Goal: Information Seeking & Learning: Find specific page/section

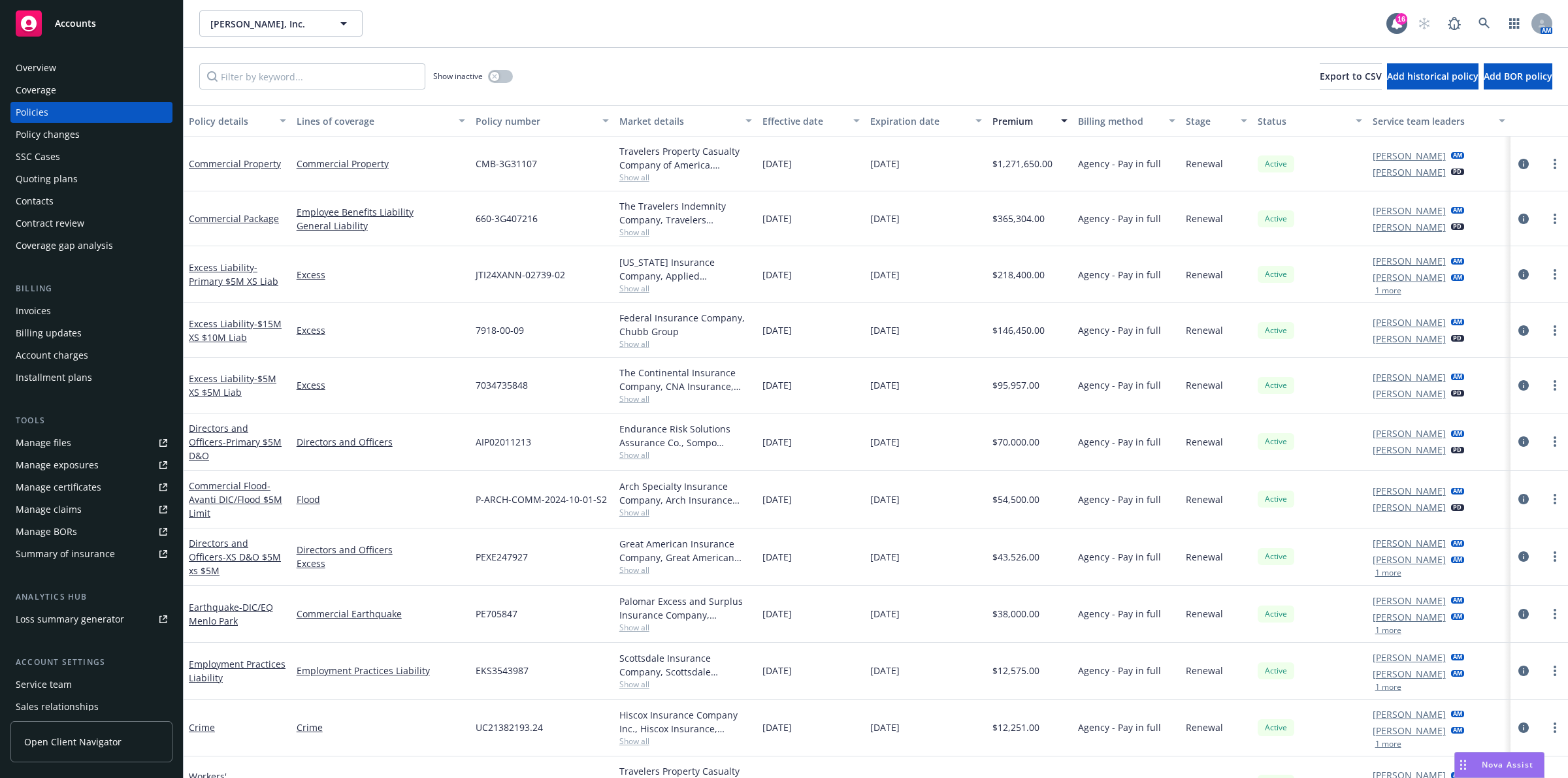
click at [95, 68] on div "Overview" at bounding box center [91, 68] width 152 height 21
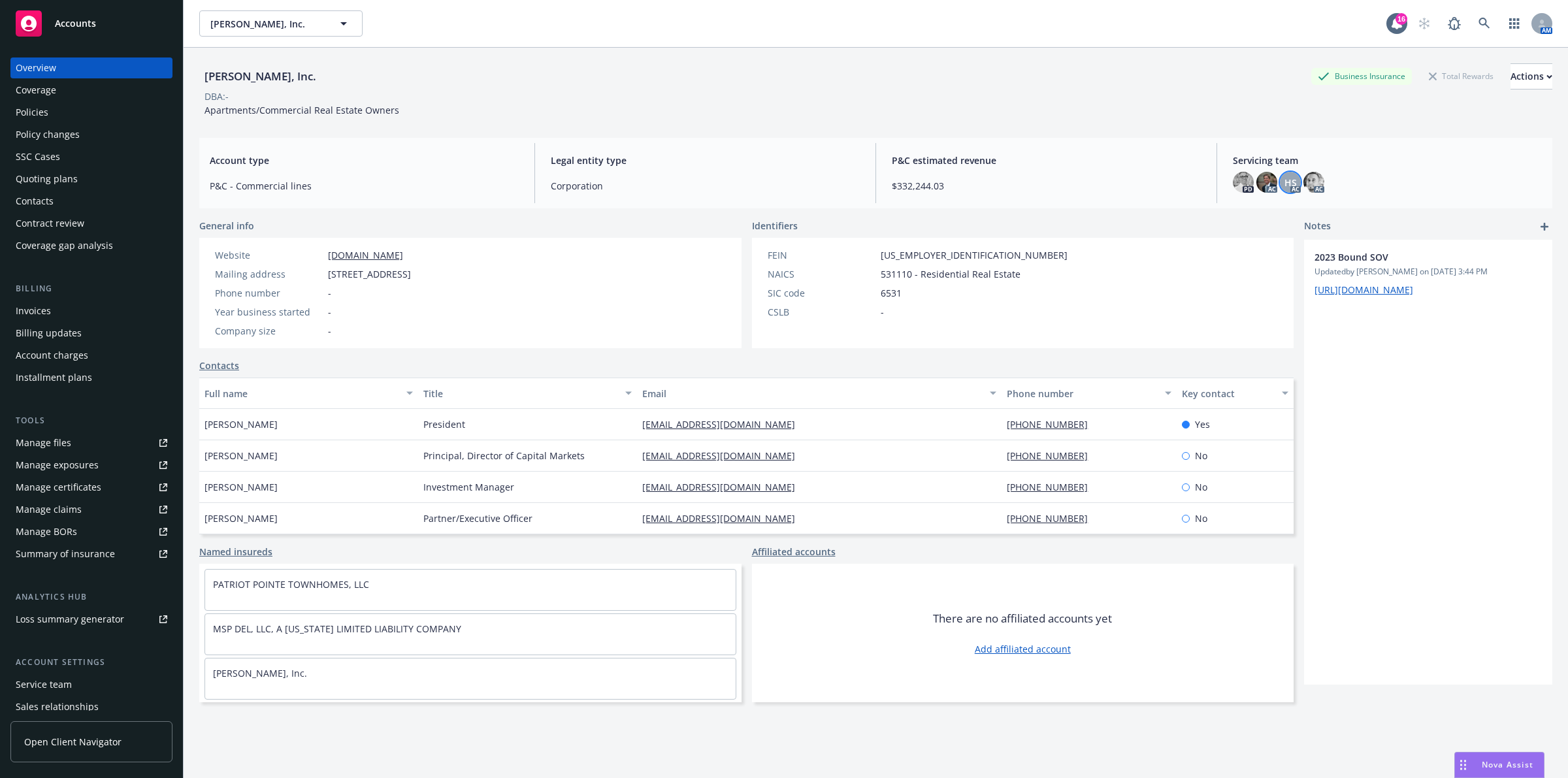
click at [1282, 191] on div "HS" at bounding box center [1291, 182] width 21 height 21
click at [1305, 183] on img at bounding box center [1314, 182] width 21 height 21
click at [1301, 216] on link "close" at bounding box center [1296, 217] width 16 height 16
click at [1280, 189] on div "HS AC" at bounding box center [1291, 182] width 21 height 21
click at [1285, 185] on span "HS" at bounding box center [1291, 182] width 12 height 14
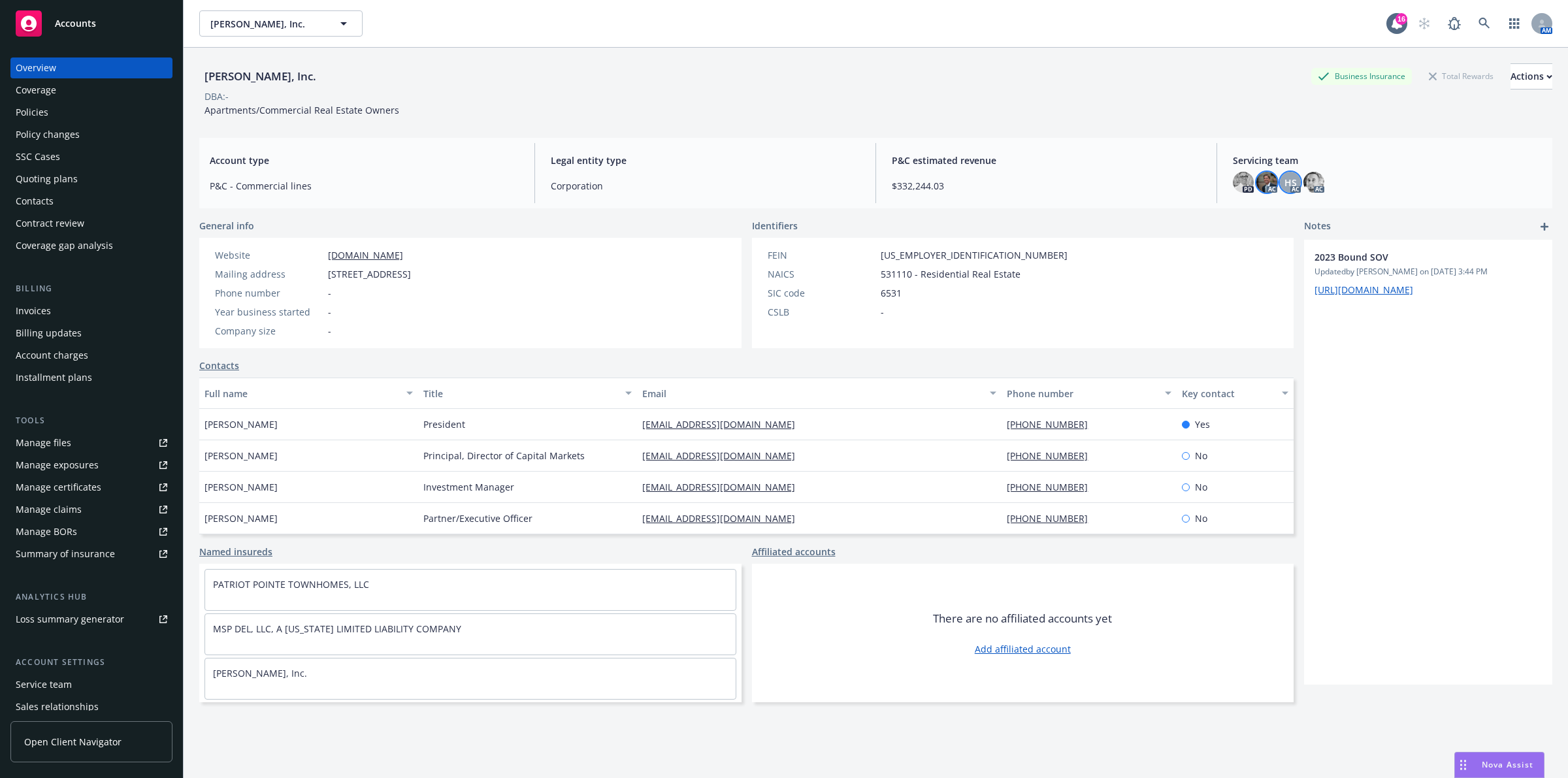
click at [1256, 185] on img at bounding box center [1267, 182] width 21 height 21
click at [1252, 216] on icon "close" at bounding box center [1249, 217] width 8 height 8
click at [1262, 181] on img at bounding box center [1267, 182] width 21 height 21
click at [1066, 226] on img at bounding box center [1076, 228] width 25 height 26
click at [1072, 229] on img at bounding box center [1076, 228] width 25 height 26
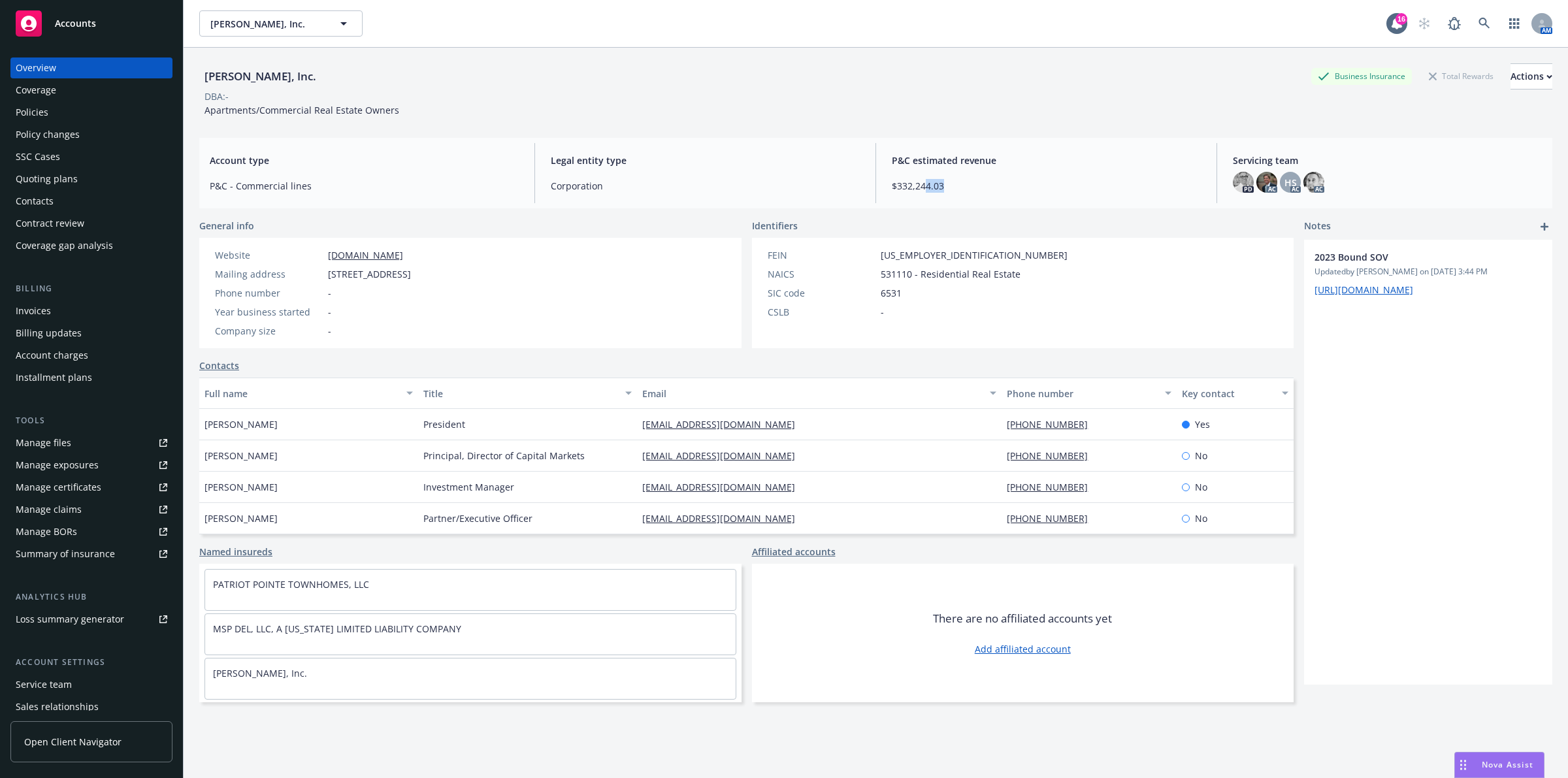
drag, startPoint x: 955, startPoint y: 181, endPoint x: 922, endPoint y: 190, distance: 34.2
click at [922, 190] on span "$332,244.03" at bounding box center [1047, 185] width 309 height 14
drag, startPoint x: 920, startPoint y: 198, endPoint x: 880, endPoint y: 189, distance: 41.0
click at [919, 198] on div "P&C estimated revenue $332,244.03" at bounding box center [1047, 173] width 330 height 60
click at [83, 118] on div "Policies" at bounding box center [91, 112] width 152 height 21
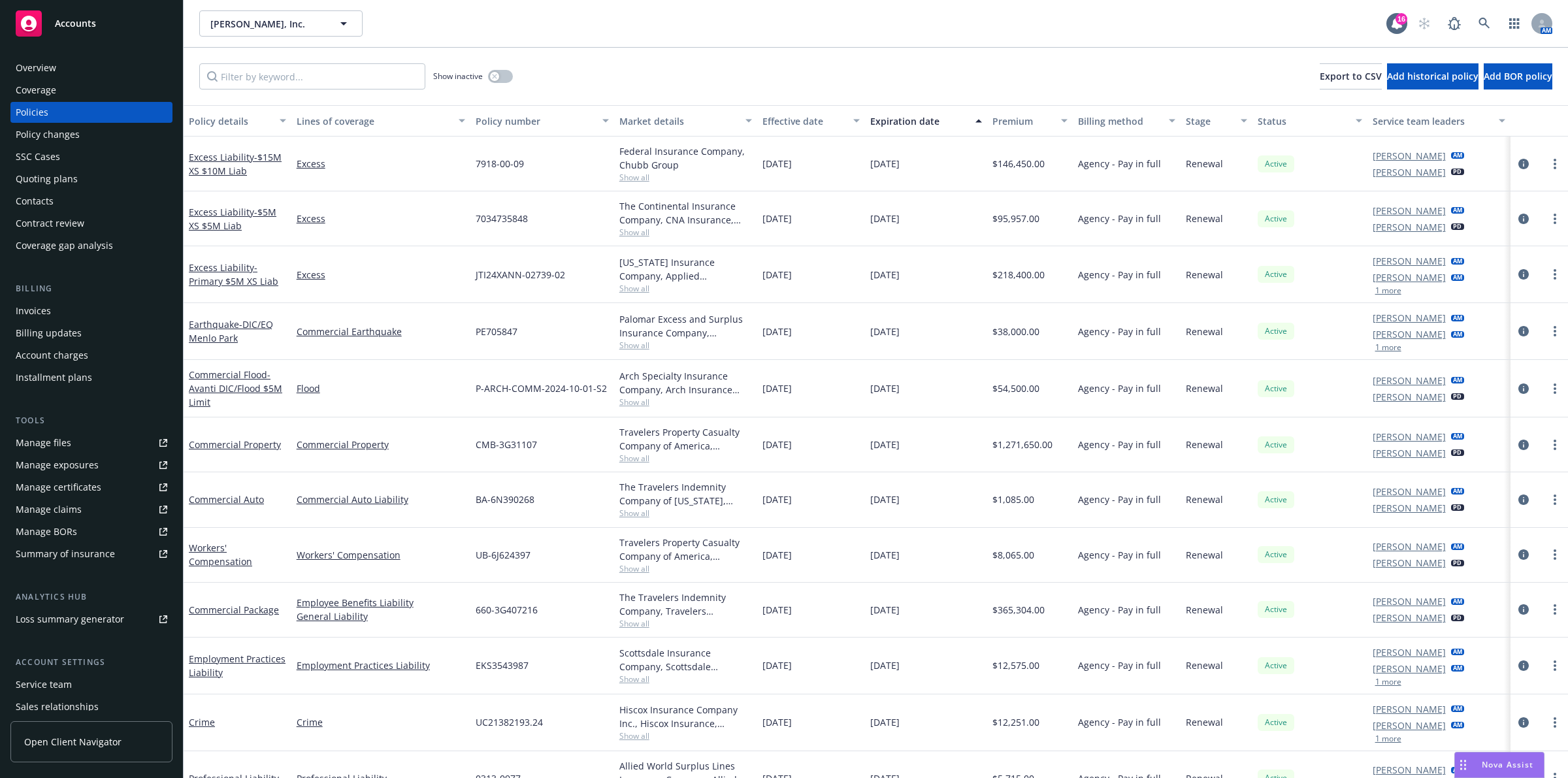
click at [1026, 120] on div "Premium" at bounding box center [1023, 121] width 61 height 14
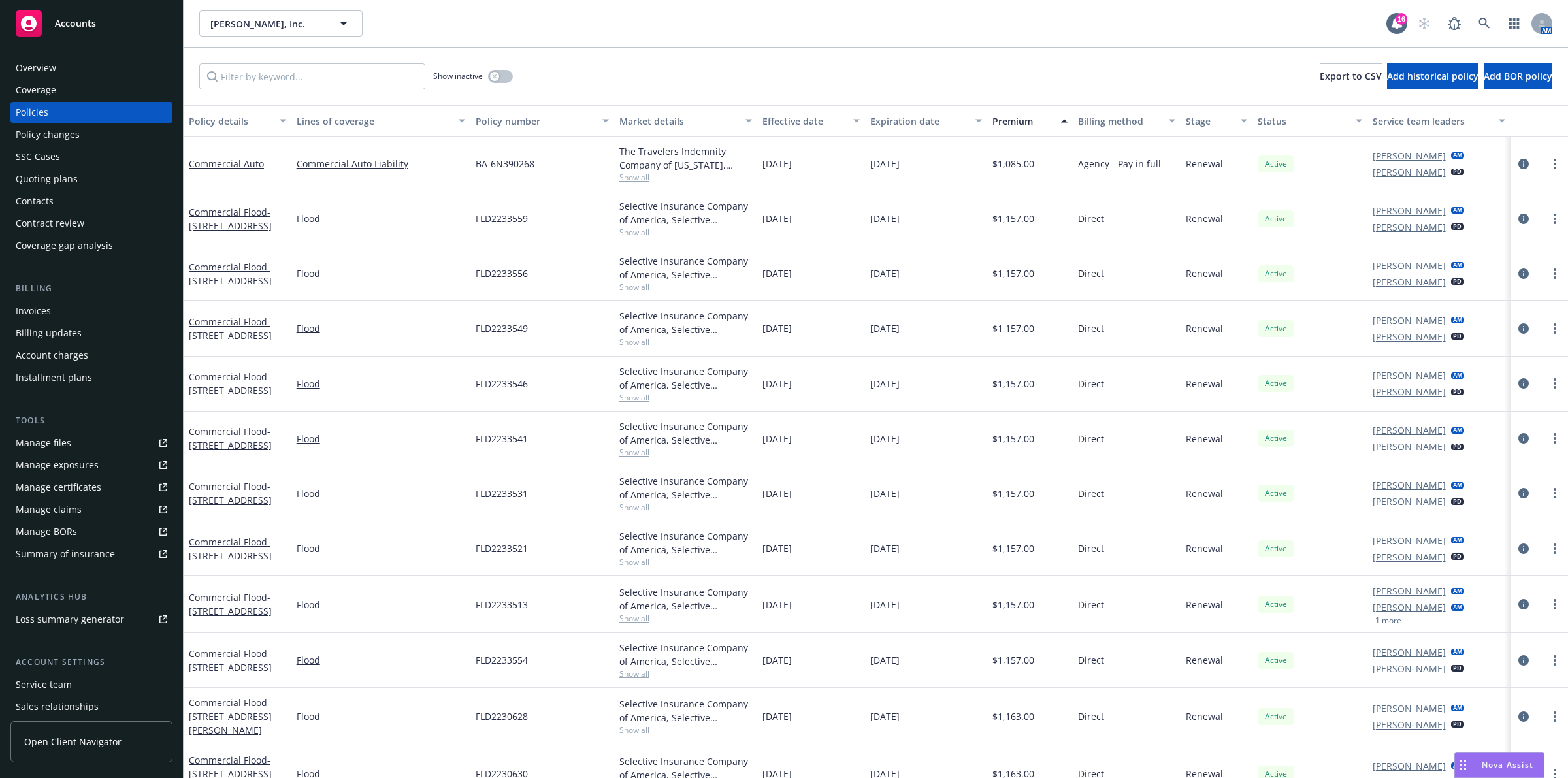
click at [1026, 120] on div "Premium" at bounding box center [1023, 121] width 61 height 14
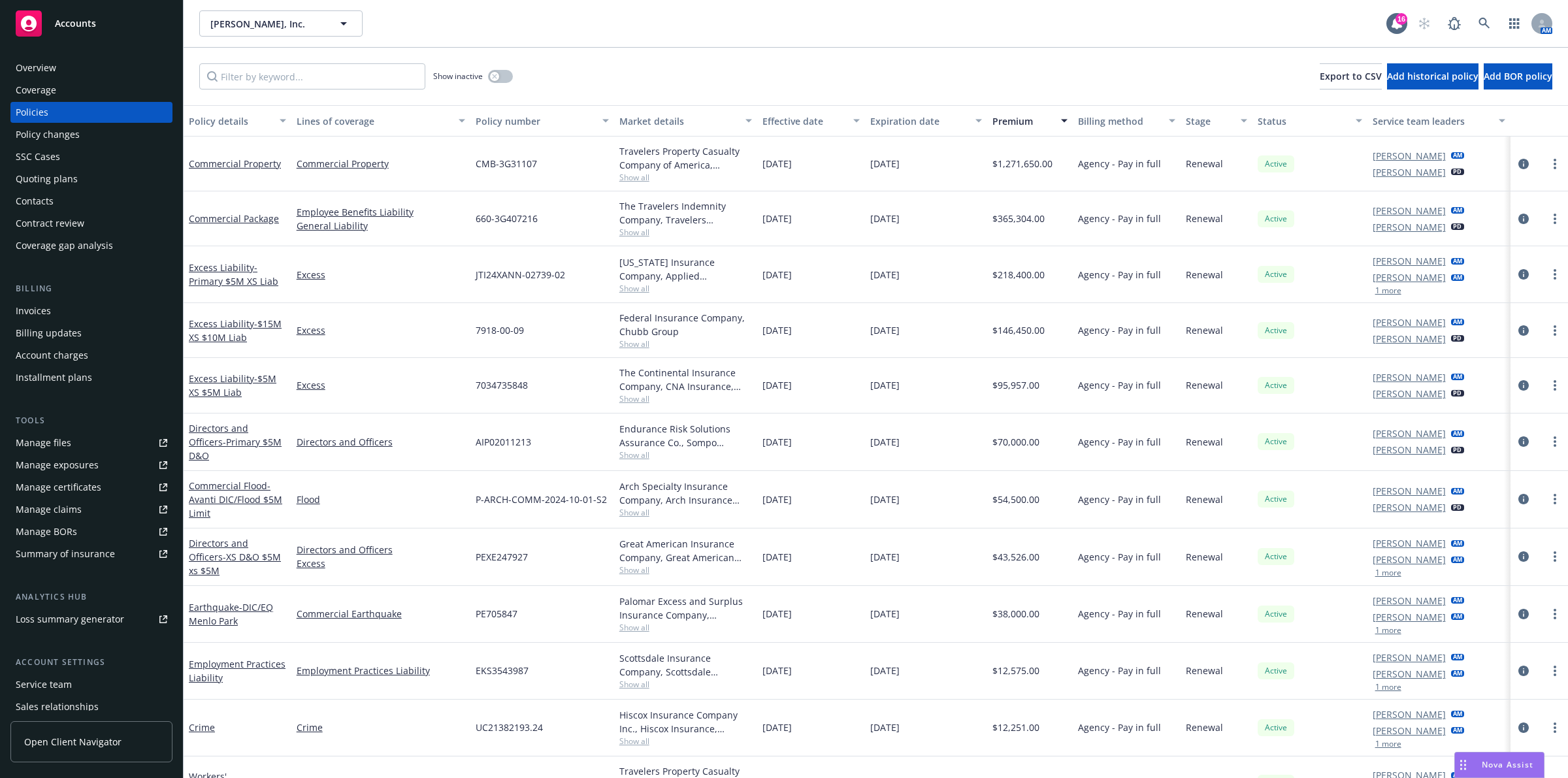
click at [91, 66] on div "Overview" at bounding box center [91, 68] width 152 height 21
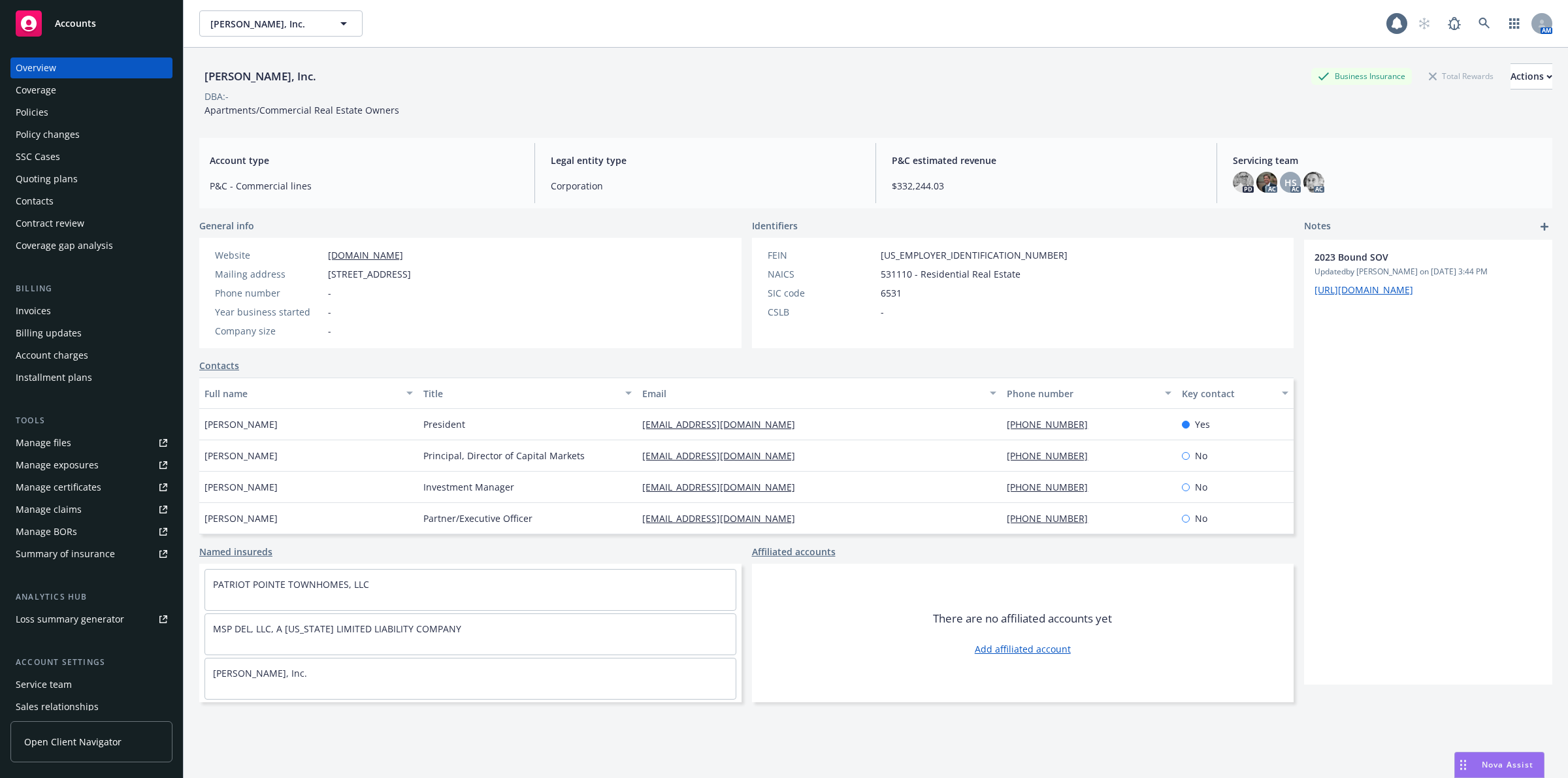
click at [91, 66] on div "Overview" at bounding box center [91, 68] width 152 height 21
click at [1471, 21] on link at bounding box center [1485, 24] width 26 height 26
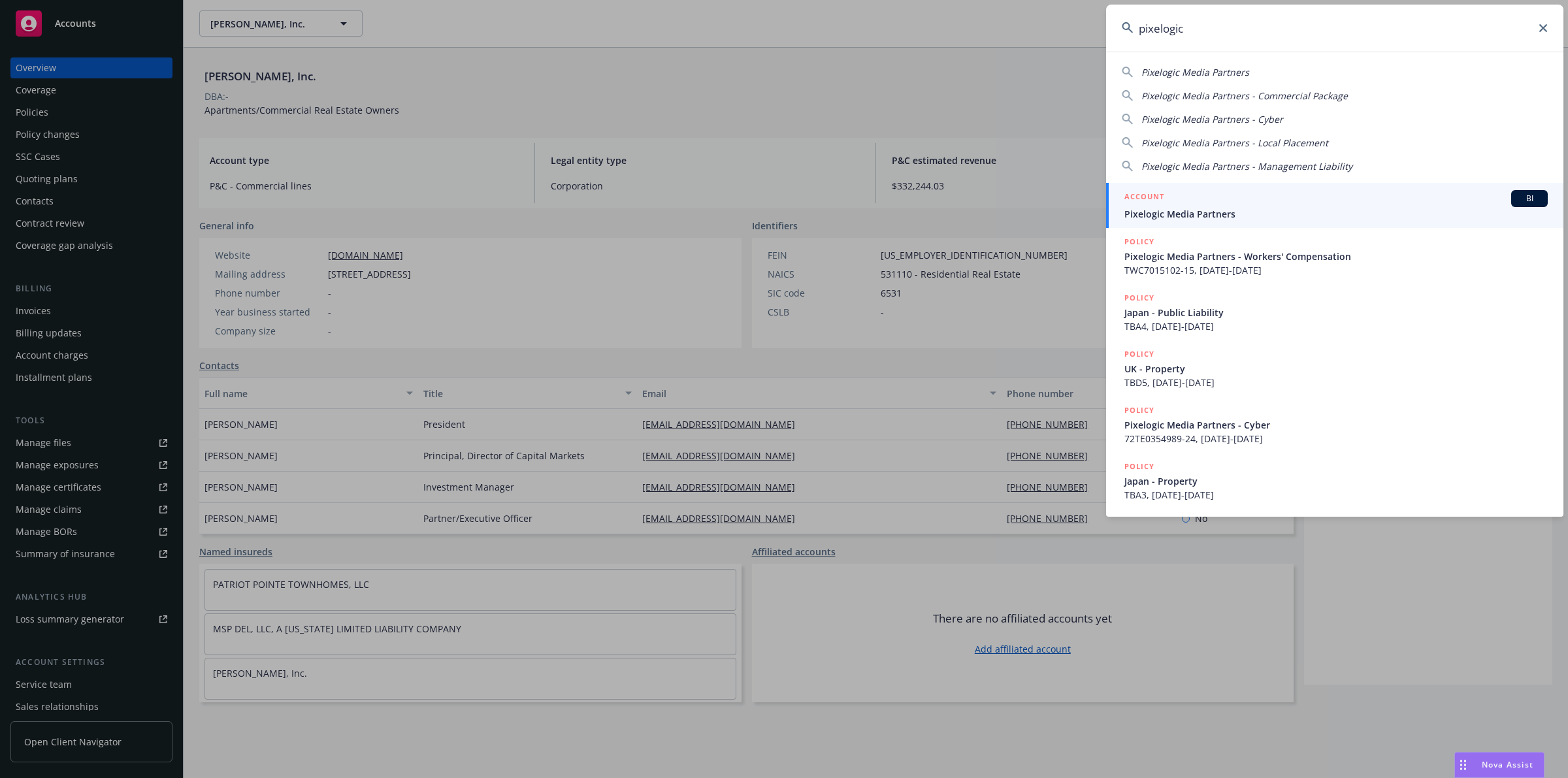
type input "pixelogic"
click at [1227, 210] on span "Pixelogic Media Partners" at bounding box center [1337, 214] width 423 height 14
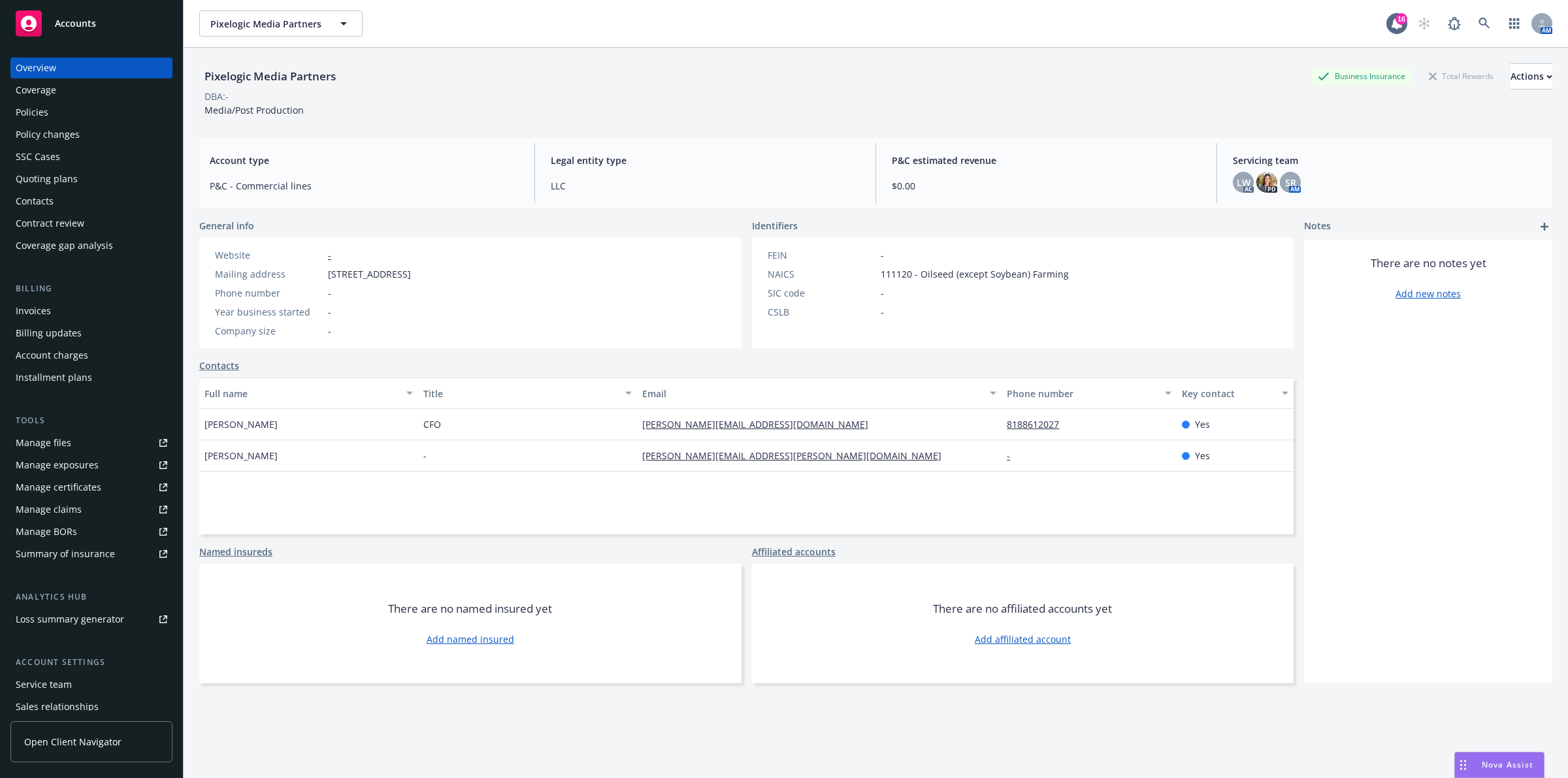
click at [99, 87] on div "Coverage" at bounding box center [91, 90] width 152 height 21
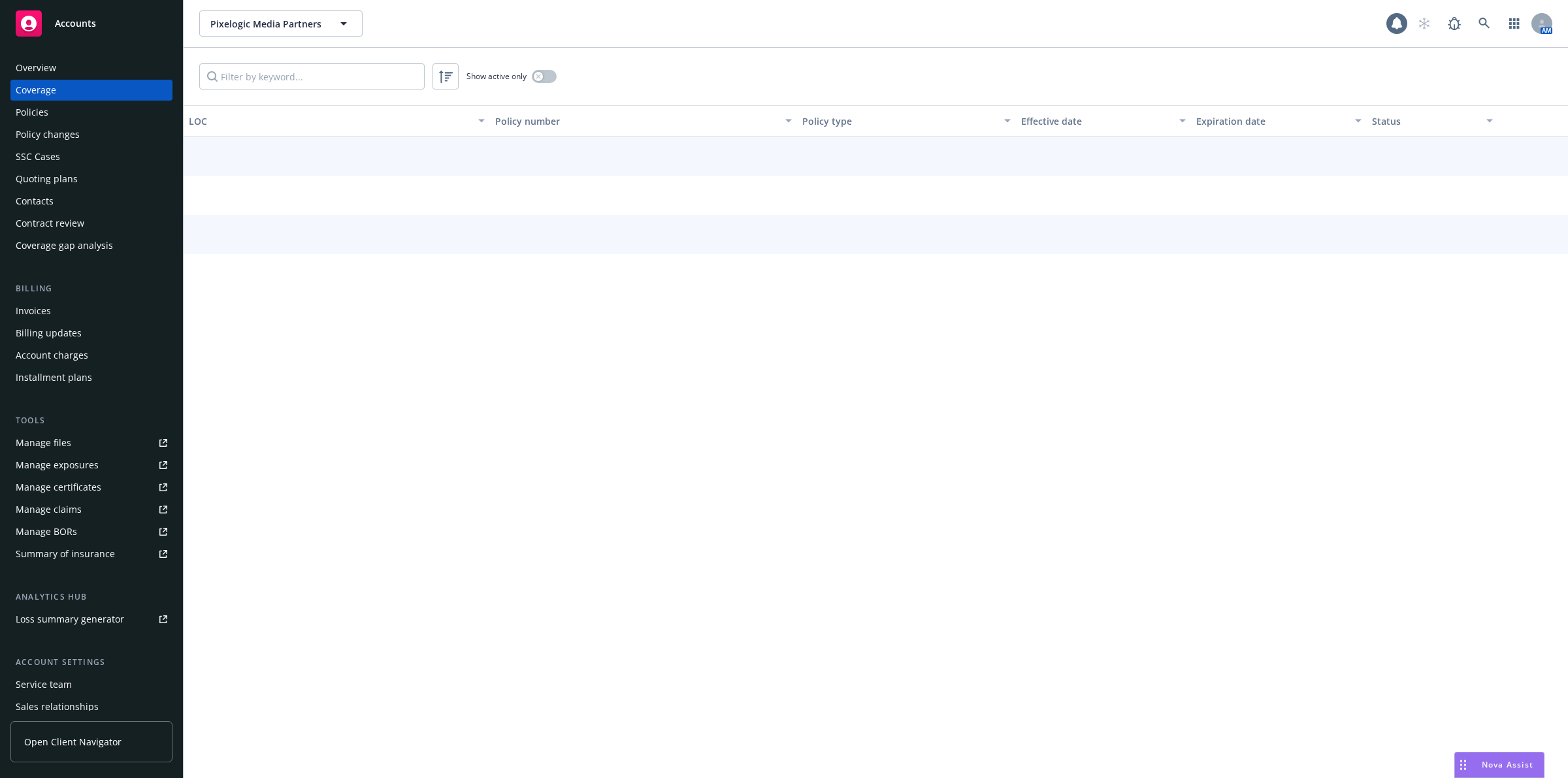
click at [57, 112] on div "Policies" at bounding box center [91, 112] width 152 height 21
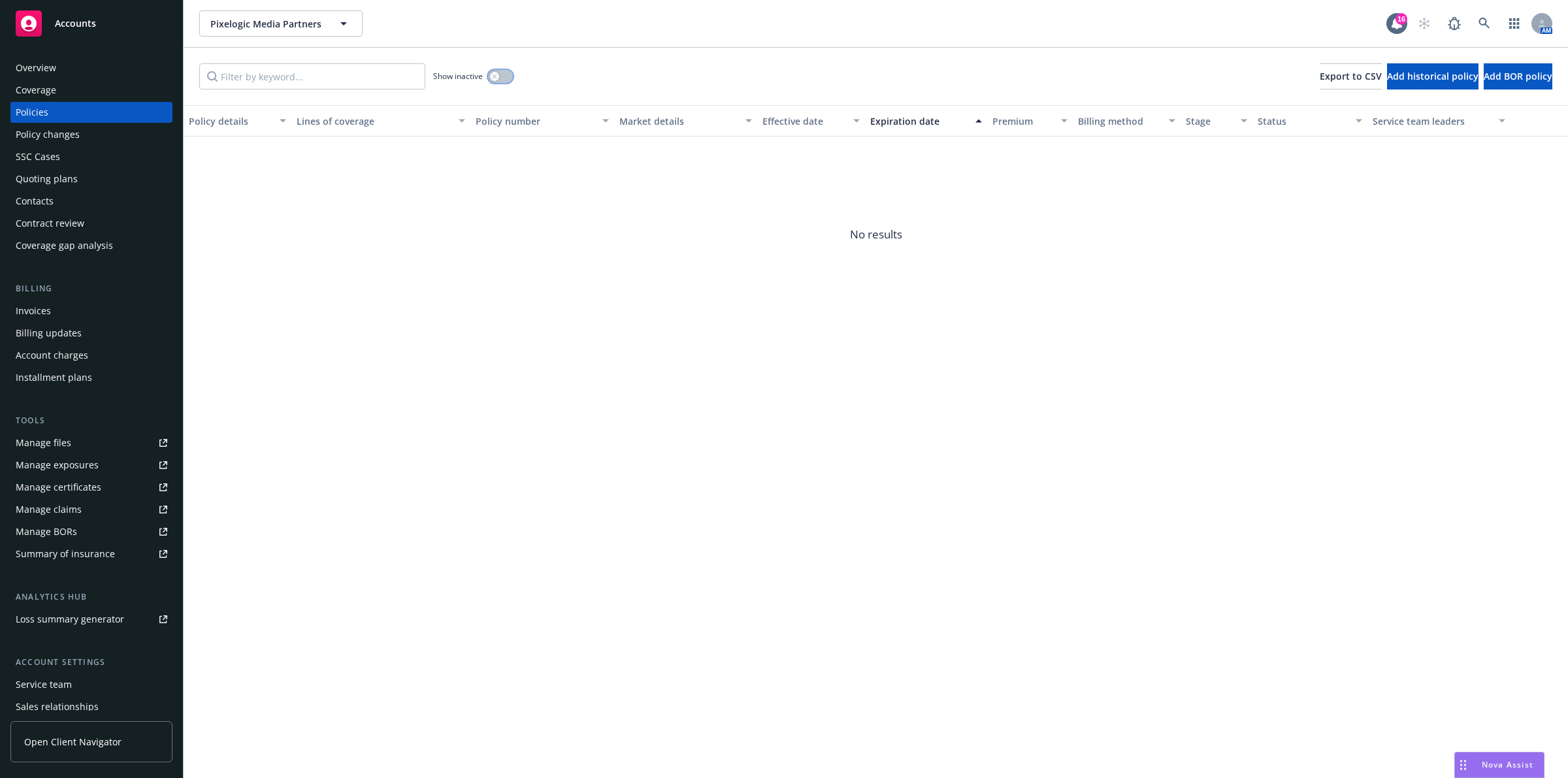
click at [492, 72] on div "button" at bounding box center [494, 76] width 9 height 9
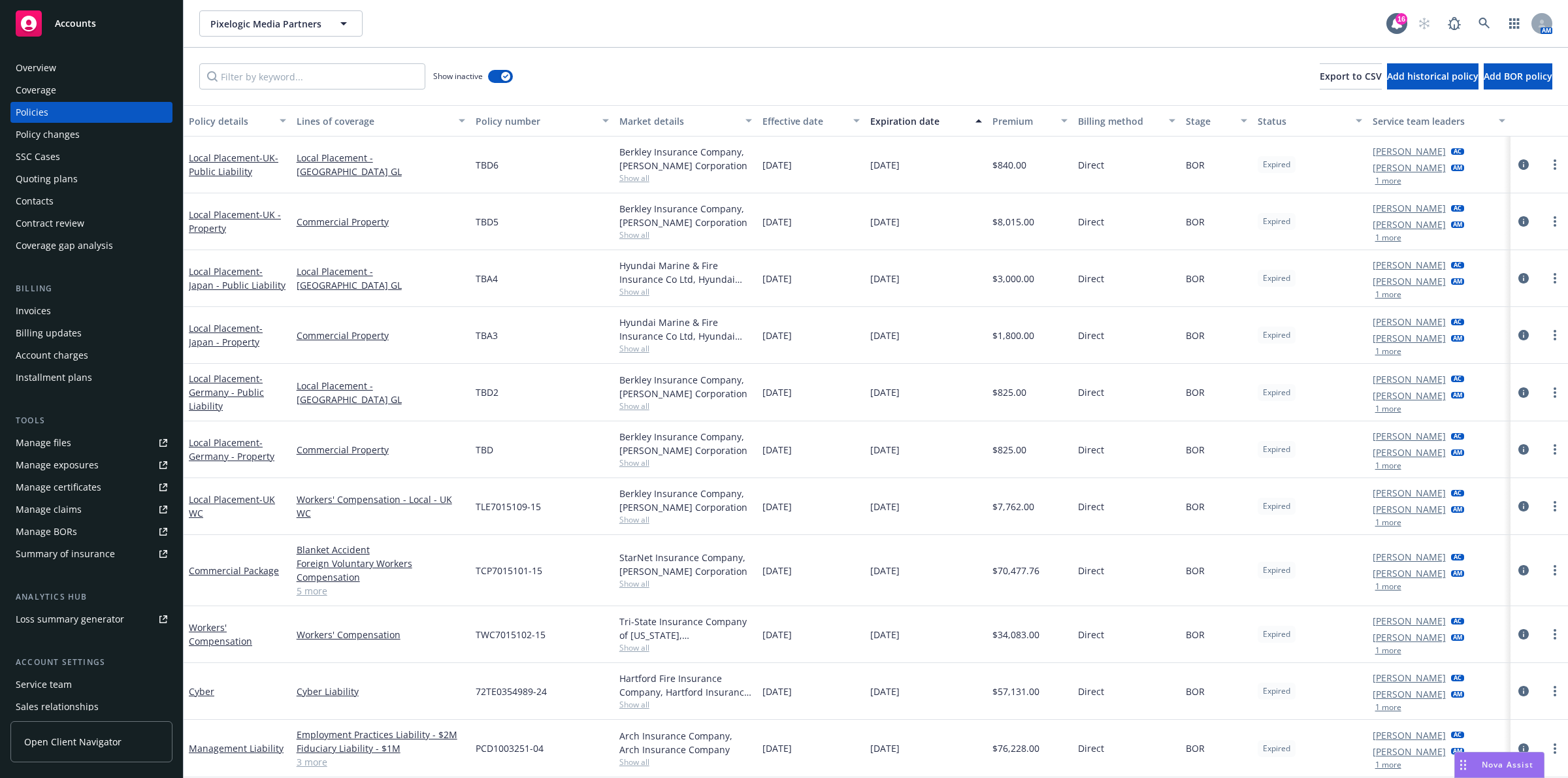
click at [1030, 126] on div "Premium" at bounding box center [1023, 121] width 61 height 14
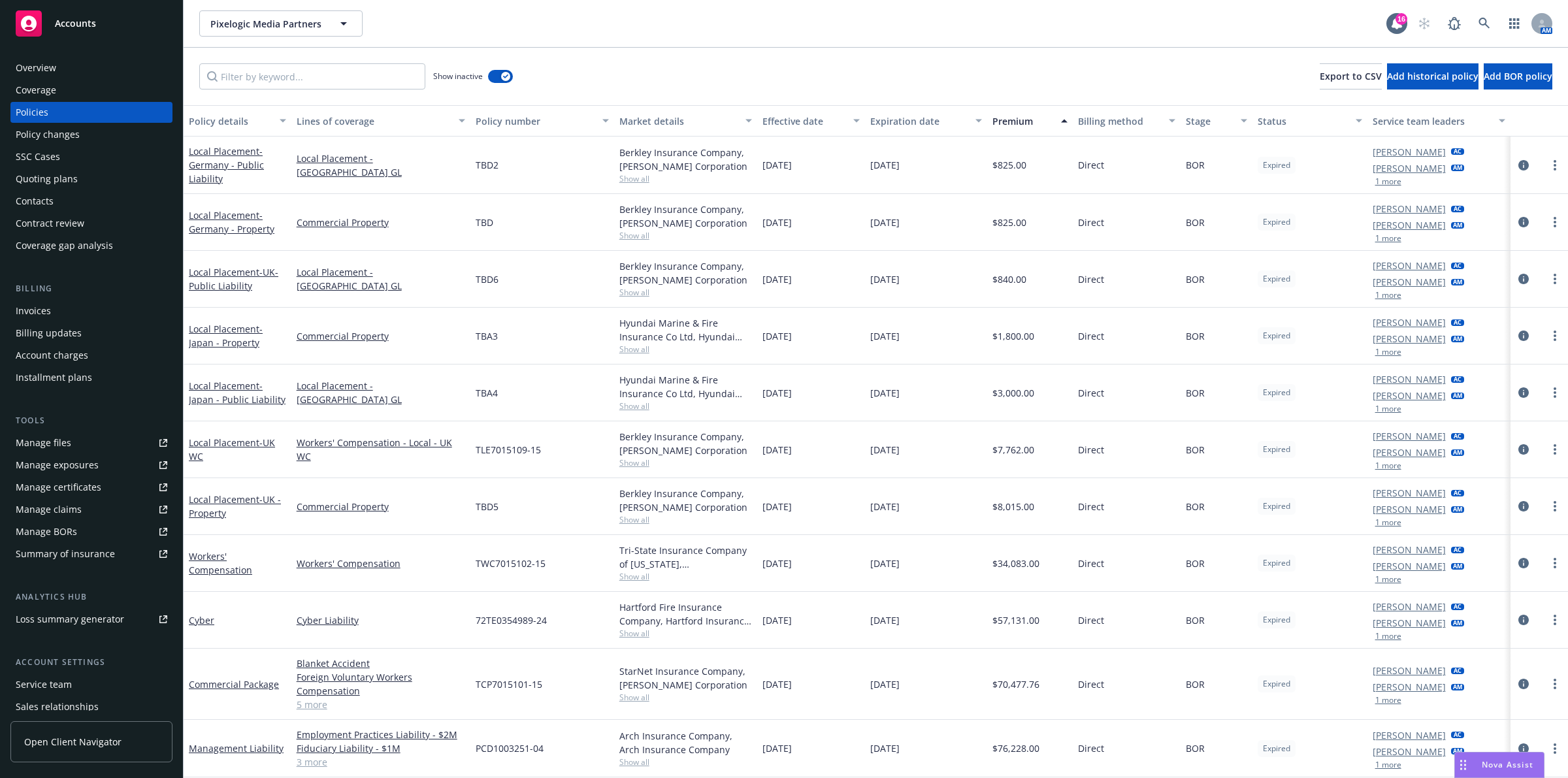
click at [1030, 126] on div "Premium" at bounding box center [1023, 121] width 61 height 14
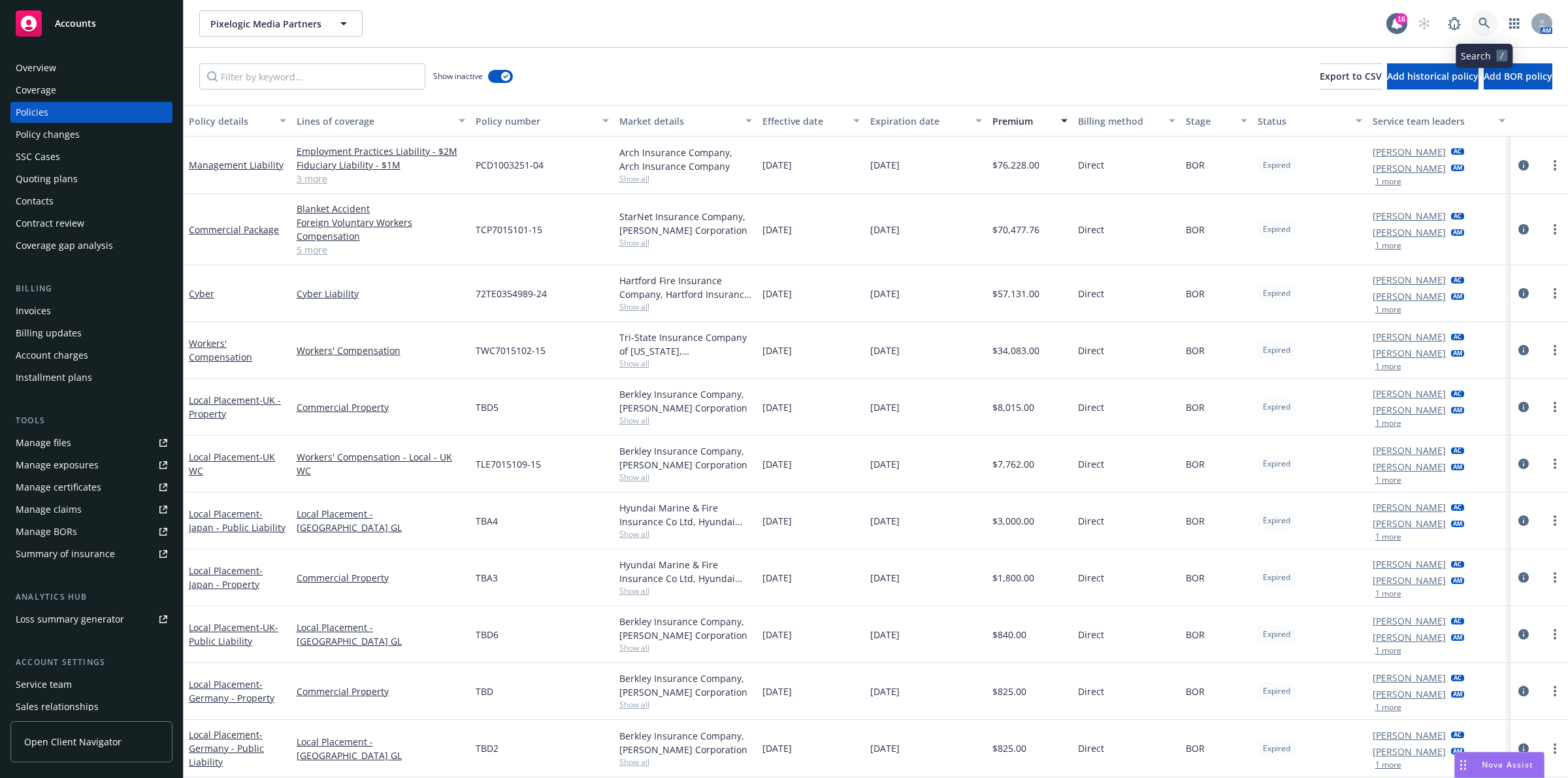
click at [1488, 14] on link at bounding box center [1485, 24] width 26 height 26
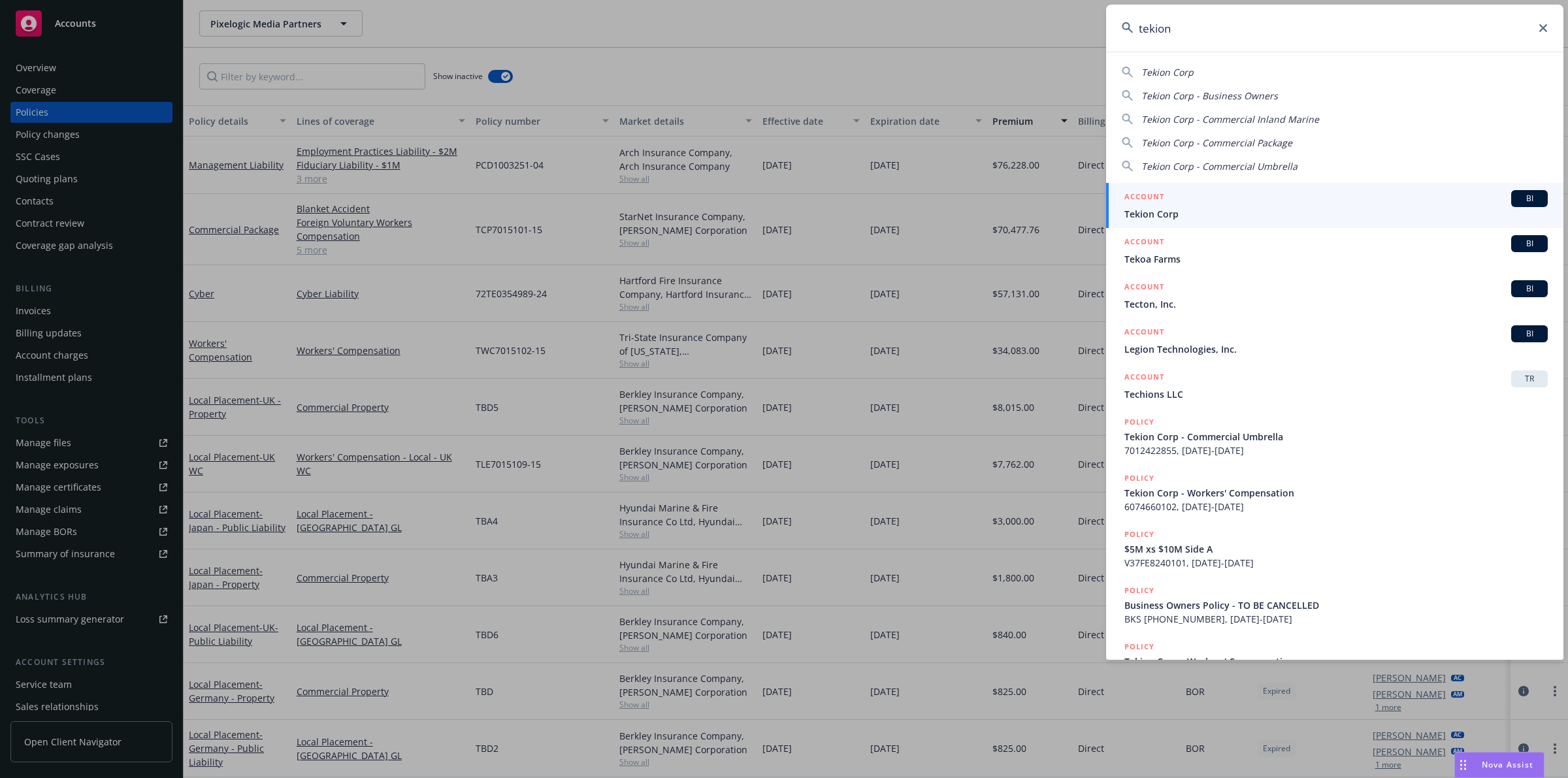
type input "tekion"
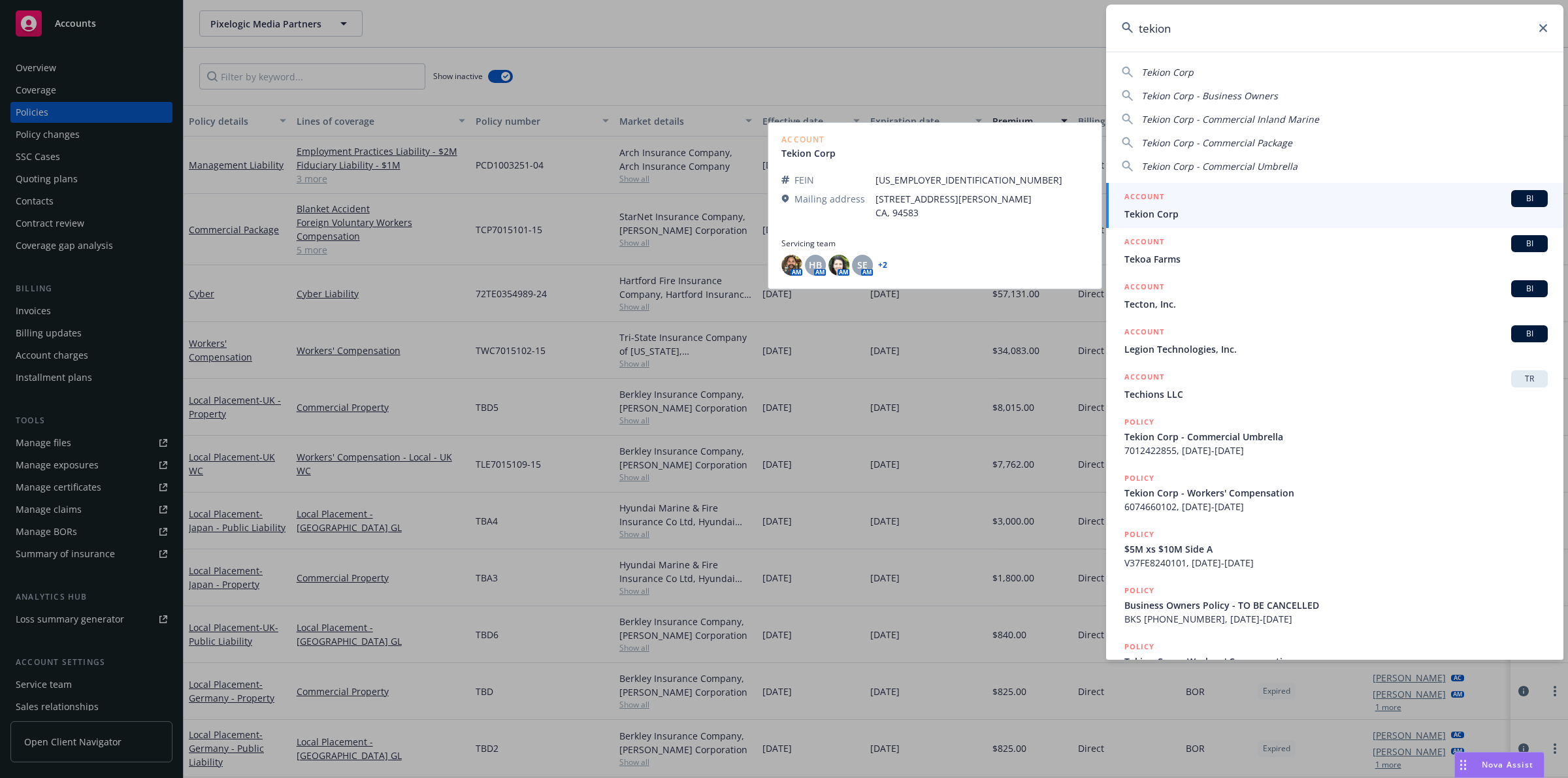
click at [1247, 200] on div "ACCOUNT BI" at bounding box center [1337, 198] width 423 height 17
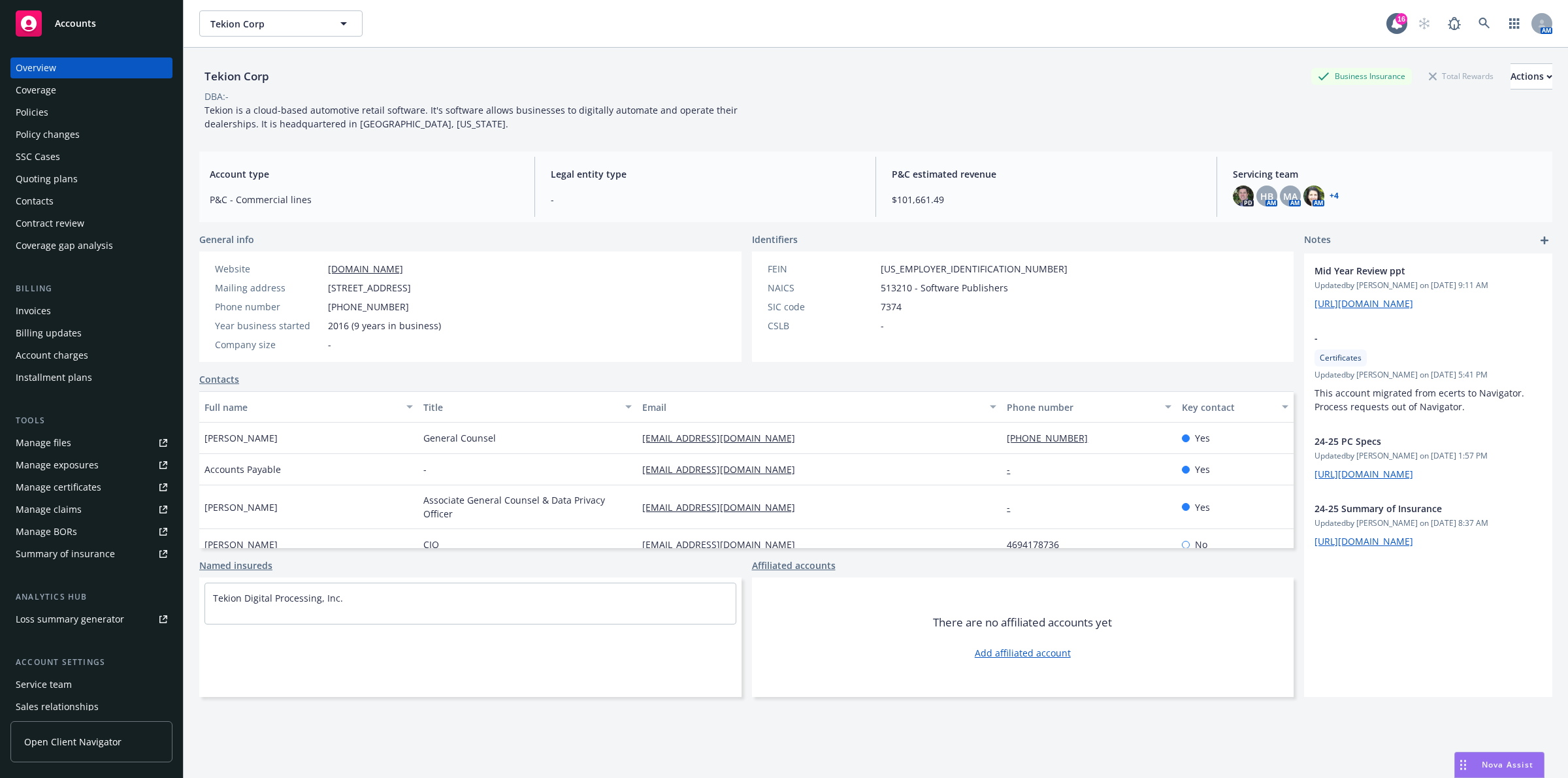
click at [1331, 194] on div "PD HB AM MA AM AM + 4" at bounding box center [1387, 196] width 309 height 21
click at [1330, 194] on link "+ 4" at bounding box center [1335, 196] width 9 height 8
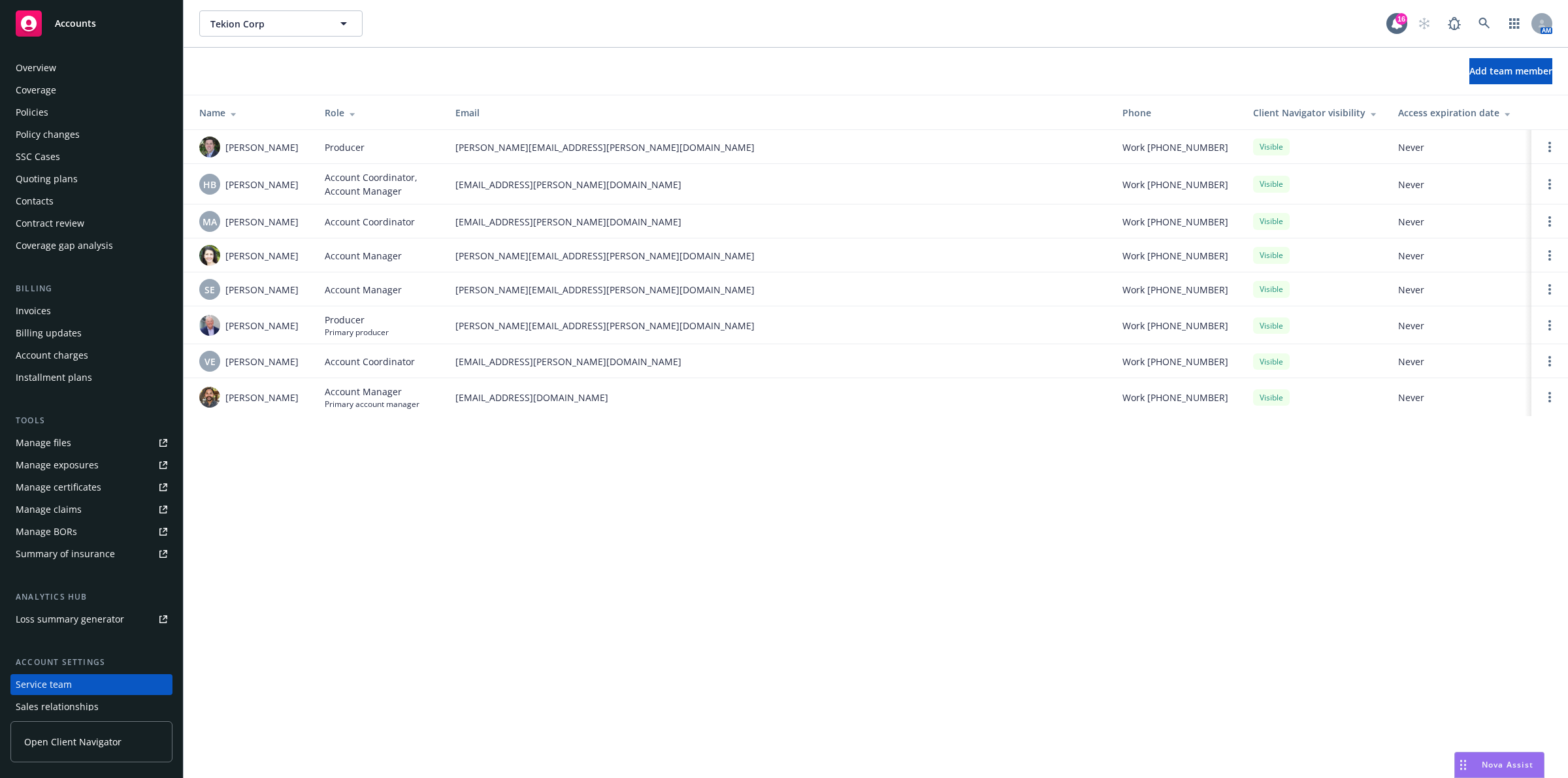
click at [91, 121] on div "Policies" at bounding box center [91, 112] width 152 height 21
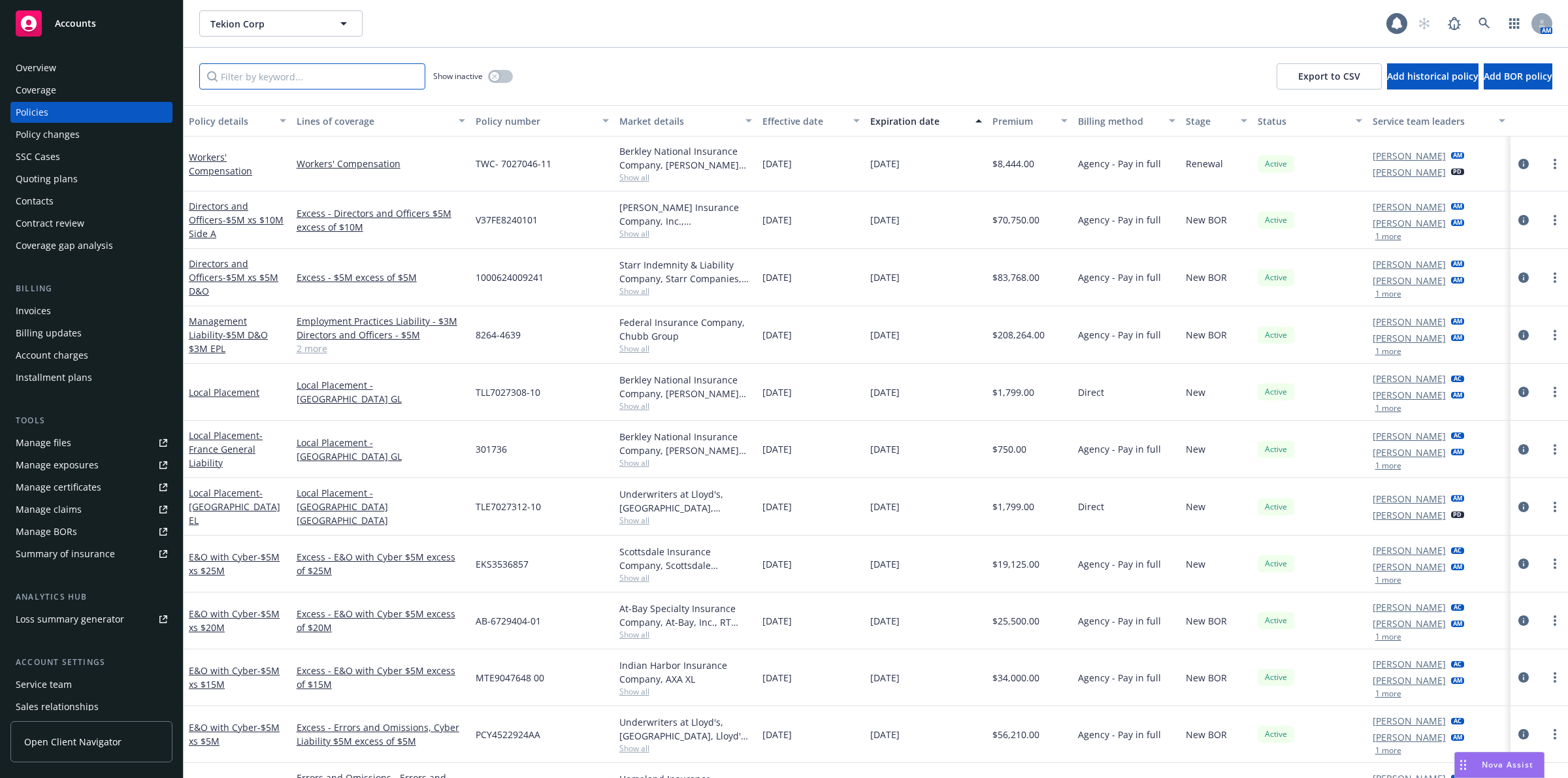
click at [247, 80] on input "Filter by keyword..." at bounding box center [312, 76] width 226 height 26
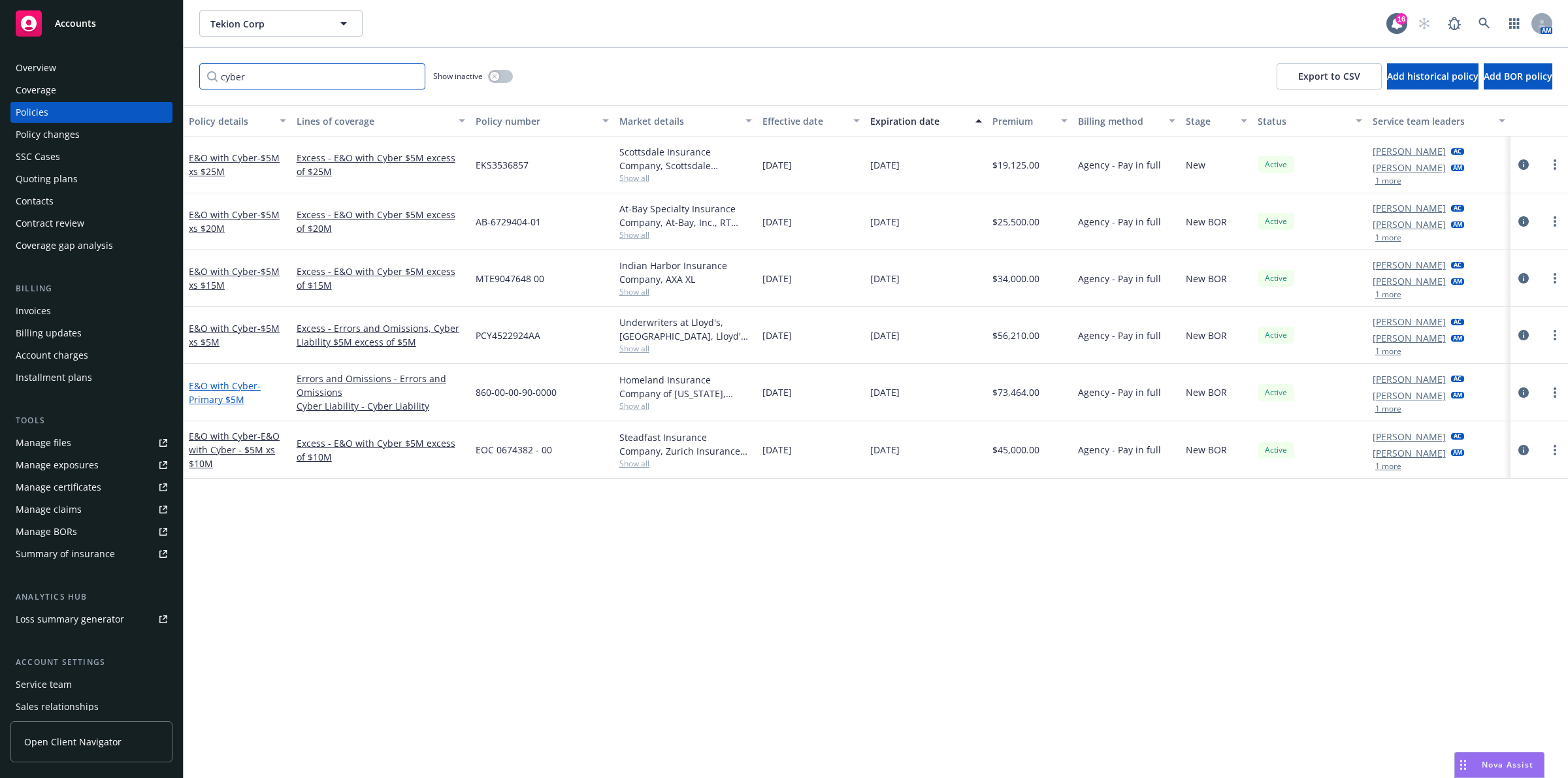
type input "cyber"
click at [229, 402] on span "- Primary $5M" at bounding box center [224, 392] width 72 height 26
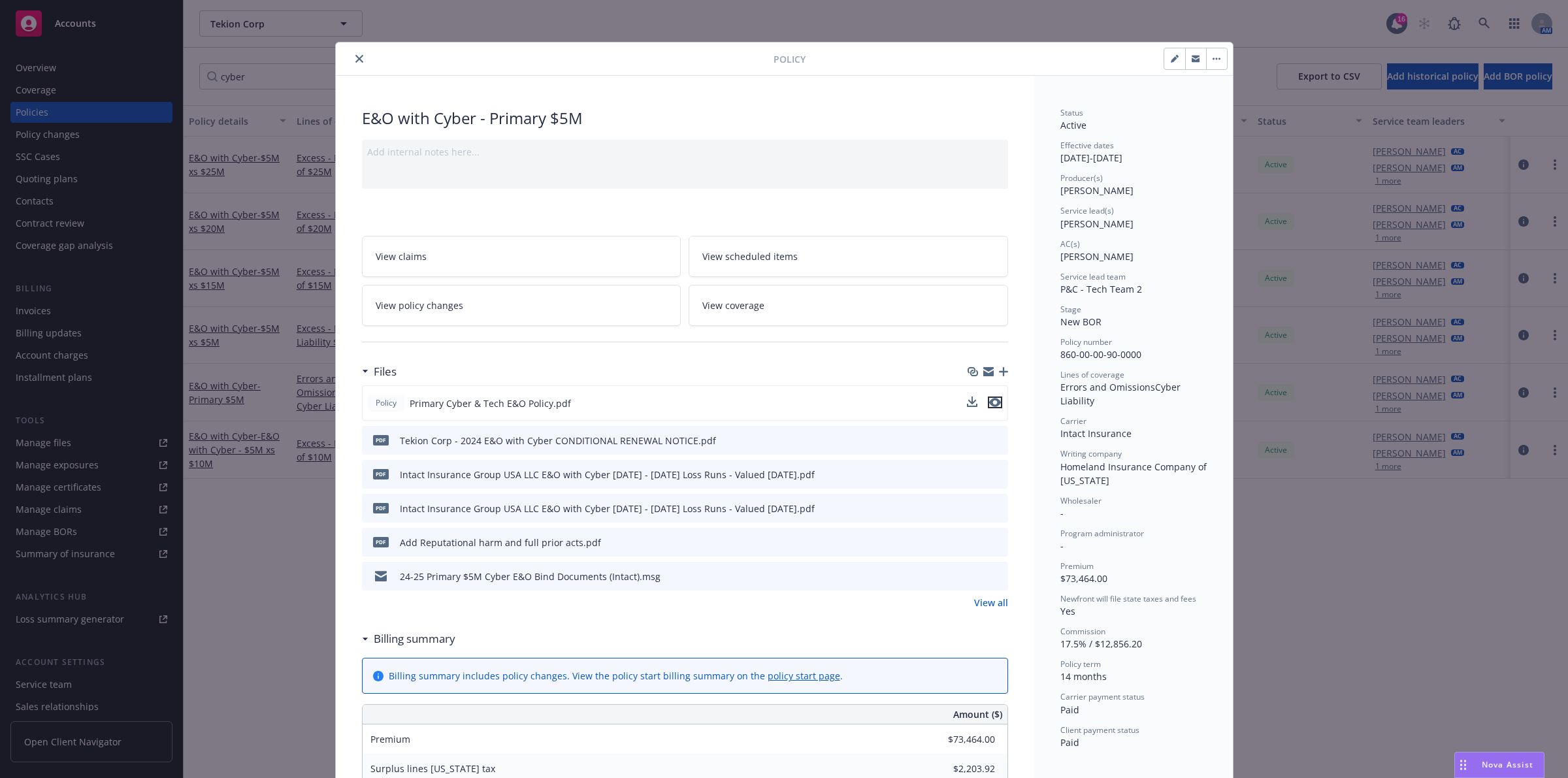
click at [991, 405] on icon "preview file" at bounding box center [995, 402] width 12 height 9
click at [358, 57] on button "close" at bounding box center [360, 59] width 16 height 16
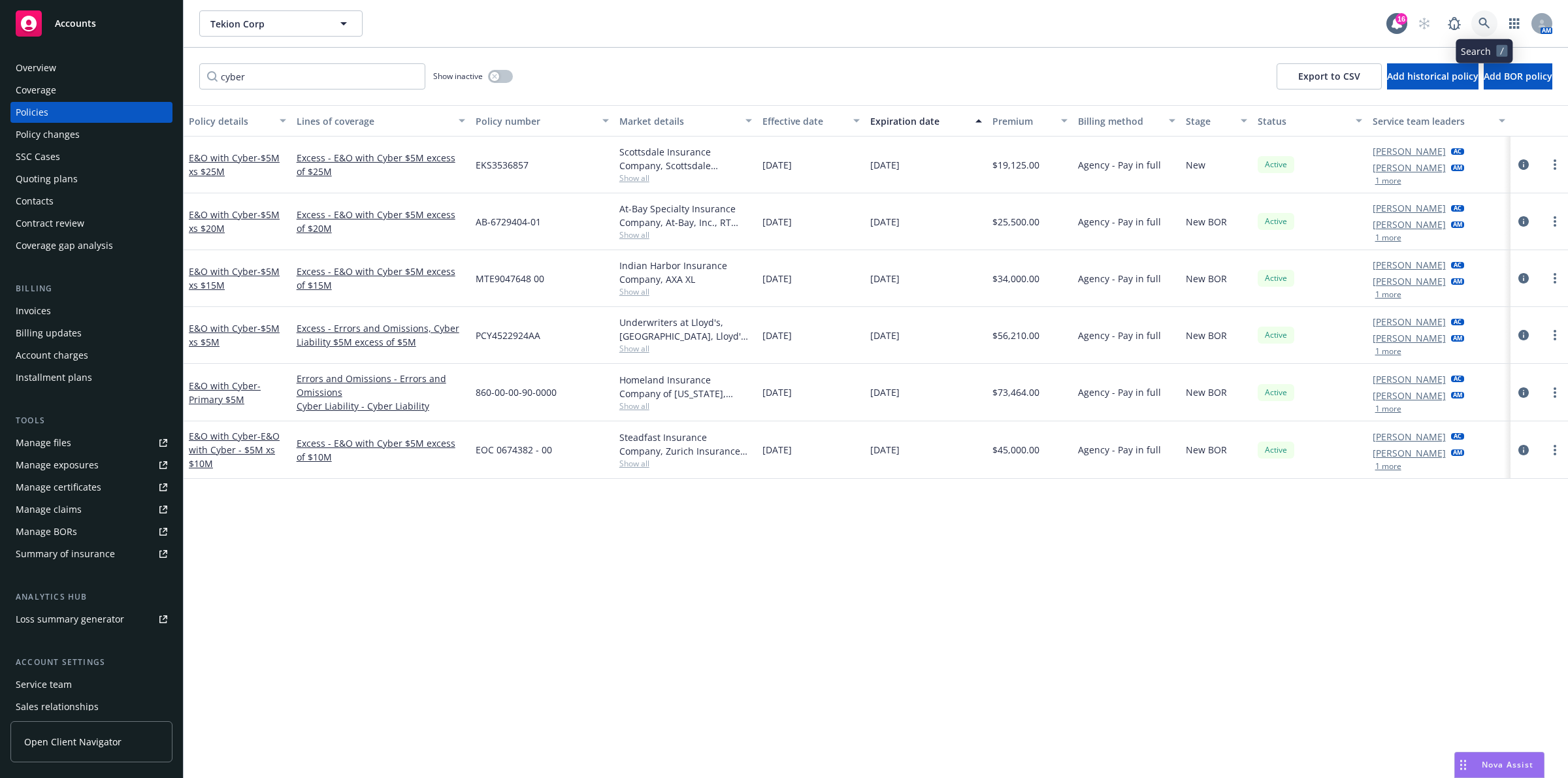
click at [1475, 27] on link at bounding box center [1485, 24] width 26 height 26
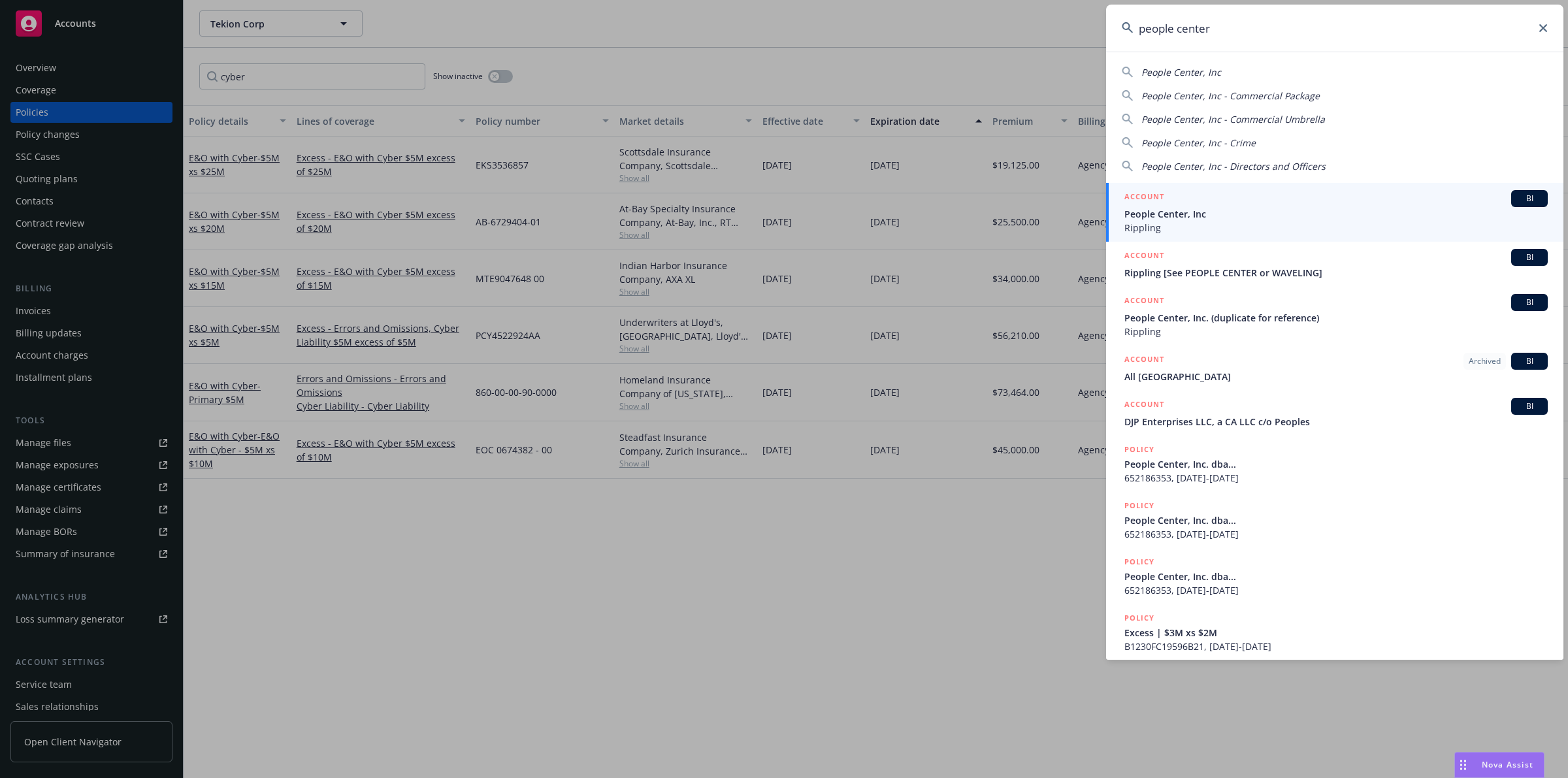
type input "people center"
click at [1311, 221] on span "Rippling" at bounding box center [1337, 227] width 423 height 14
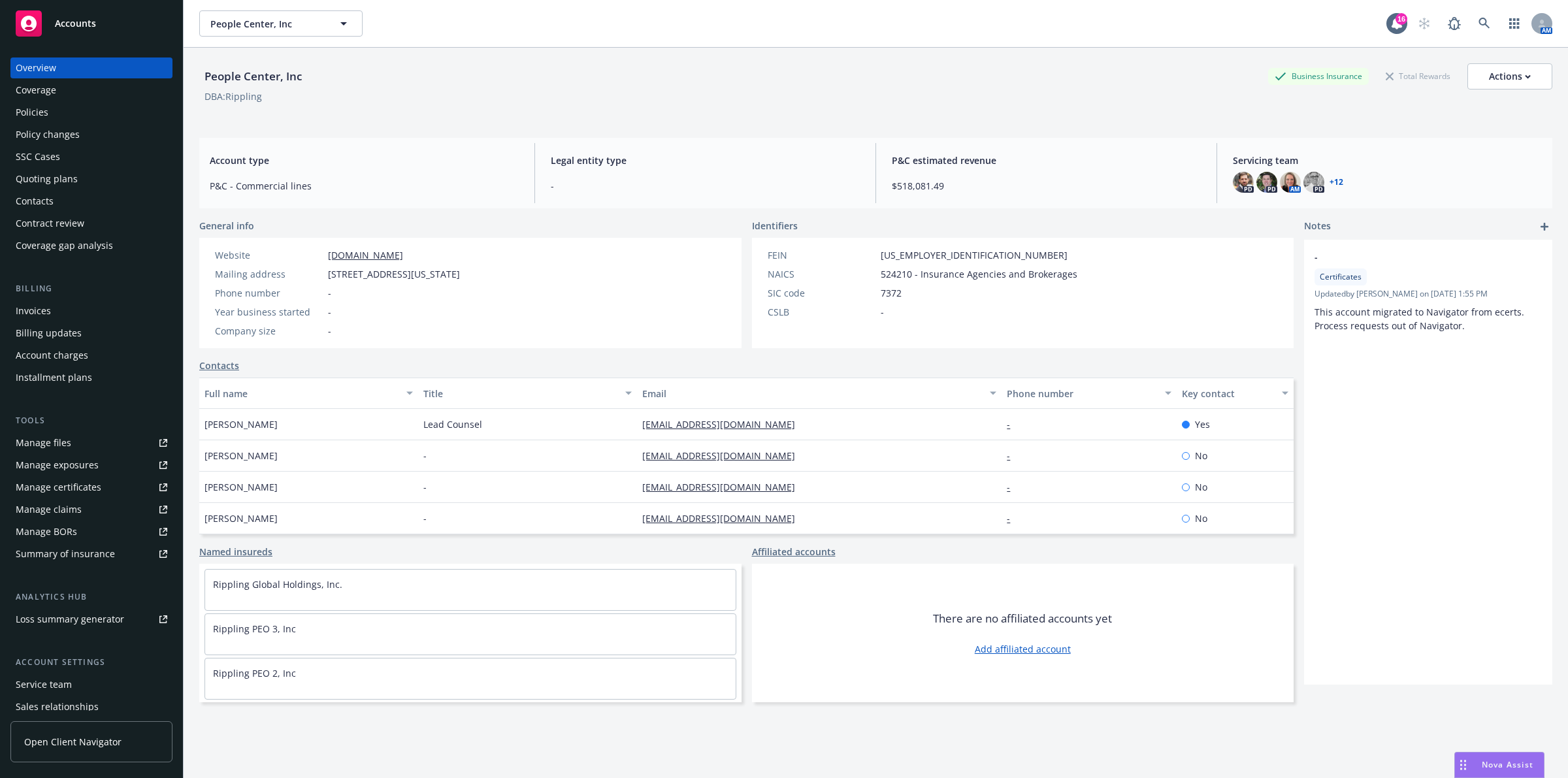
click at [69, 103] on div "Policies" at bounding box center [91, 112] width 152 height 21
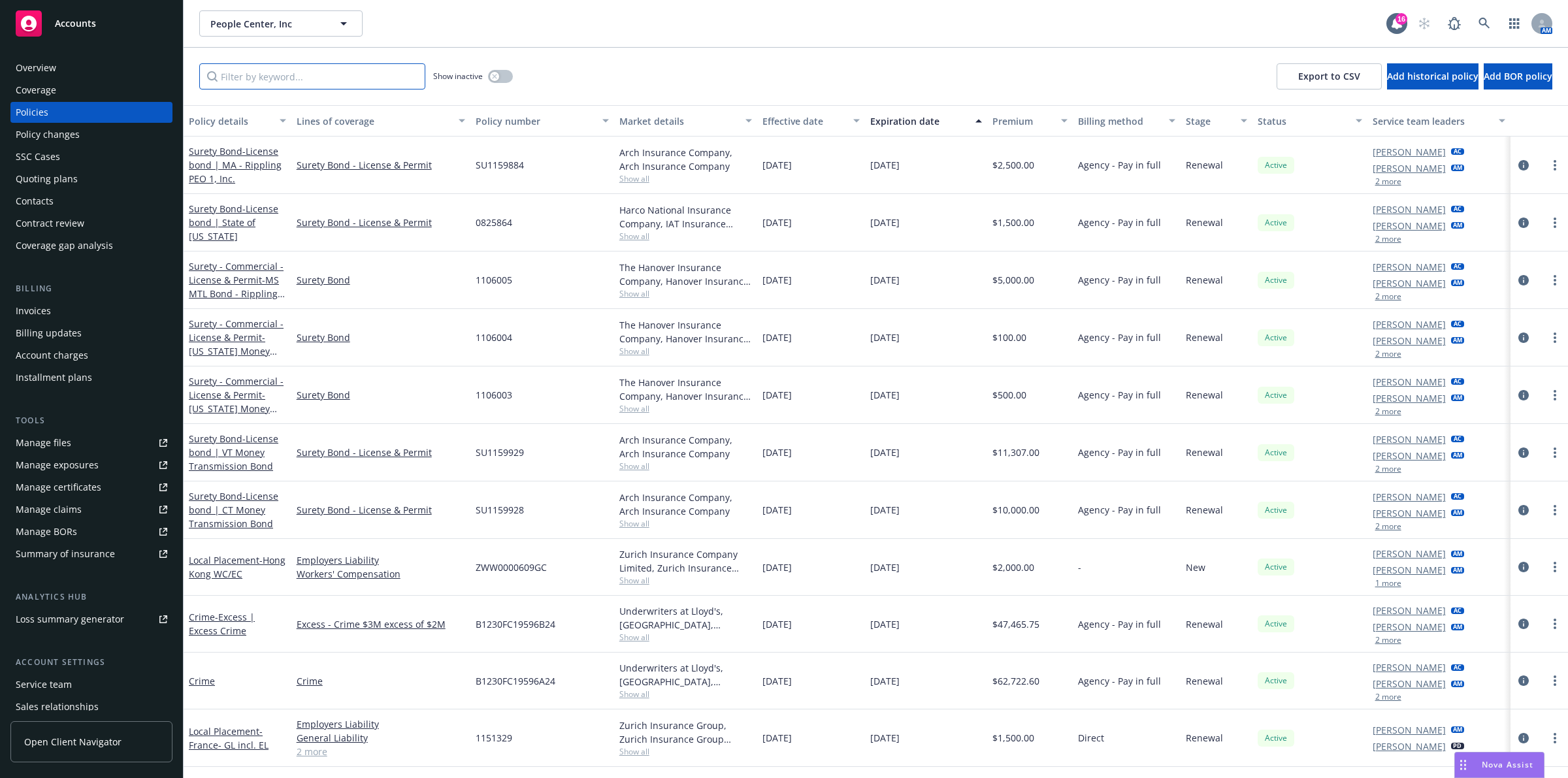
click at [263, 83] on input "Filter by keyword..." at bounding box center [312, 76] width 226 height 26
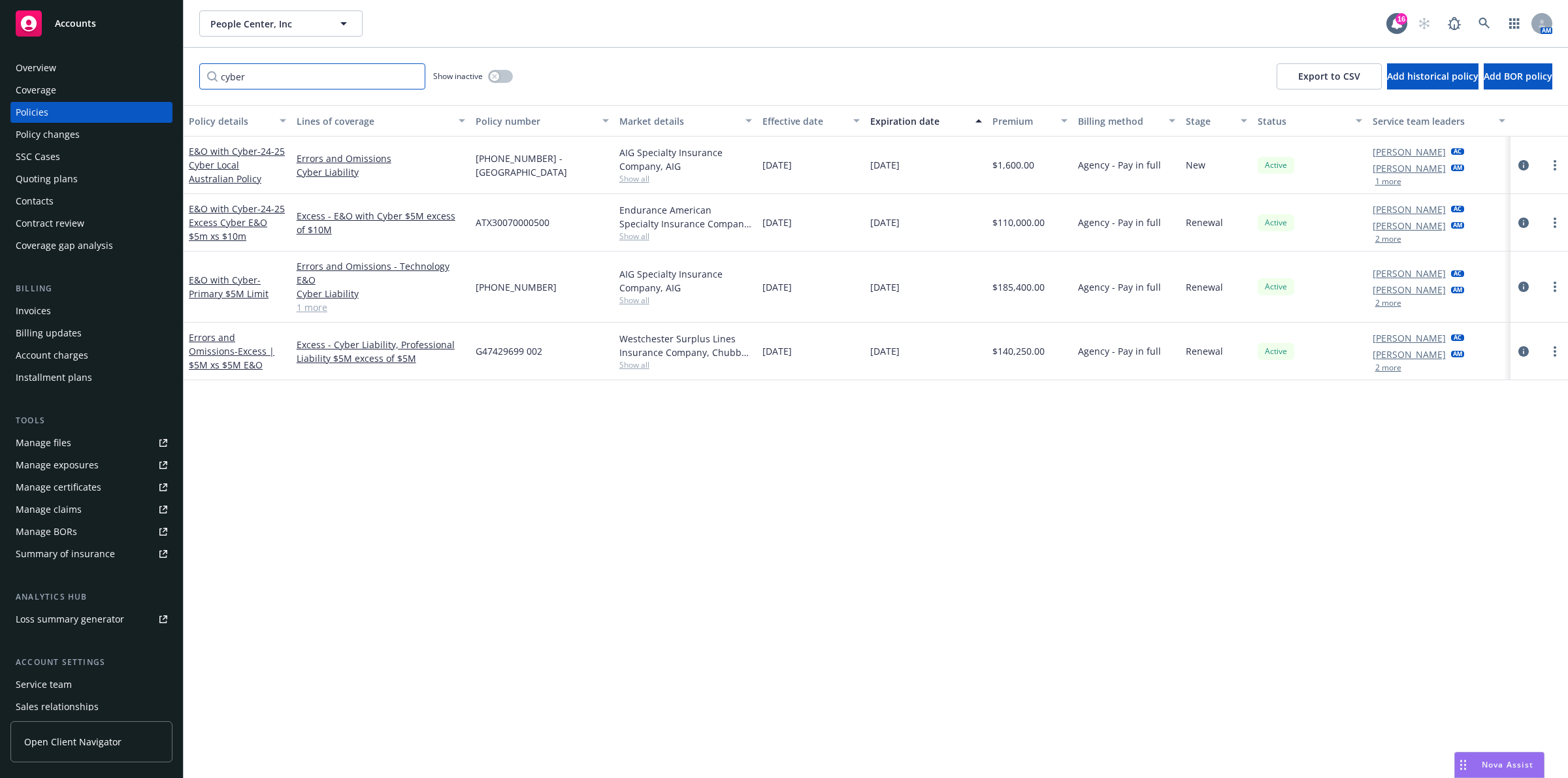
type input "cyber"
click at [272, 412] on div "Policy details Lines of coverage Policy number Market details Effective date Ex…" at bounding box center [876, 442] width 1385 height 673
click at [239, 273] on link "E&O with Cyber - Primary $5M Limit" at bounding box center [228, 286] width 80 height 26
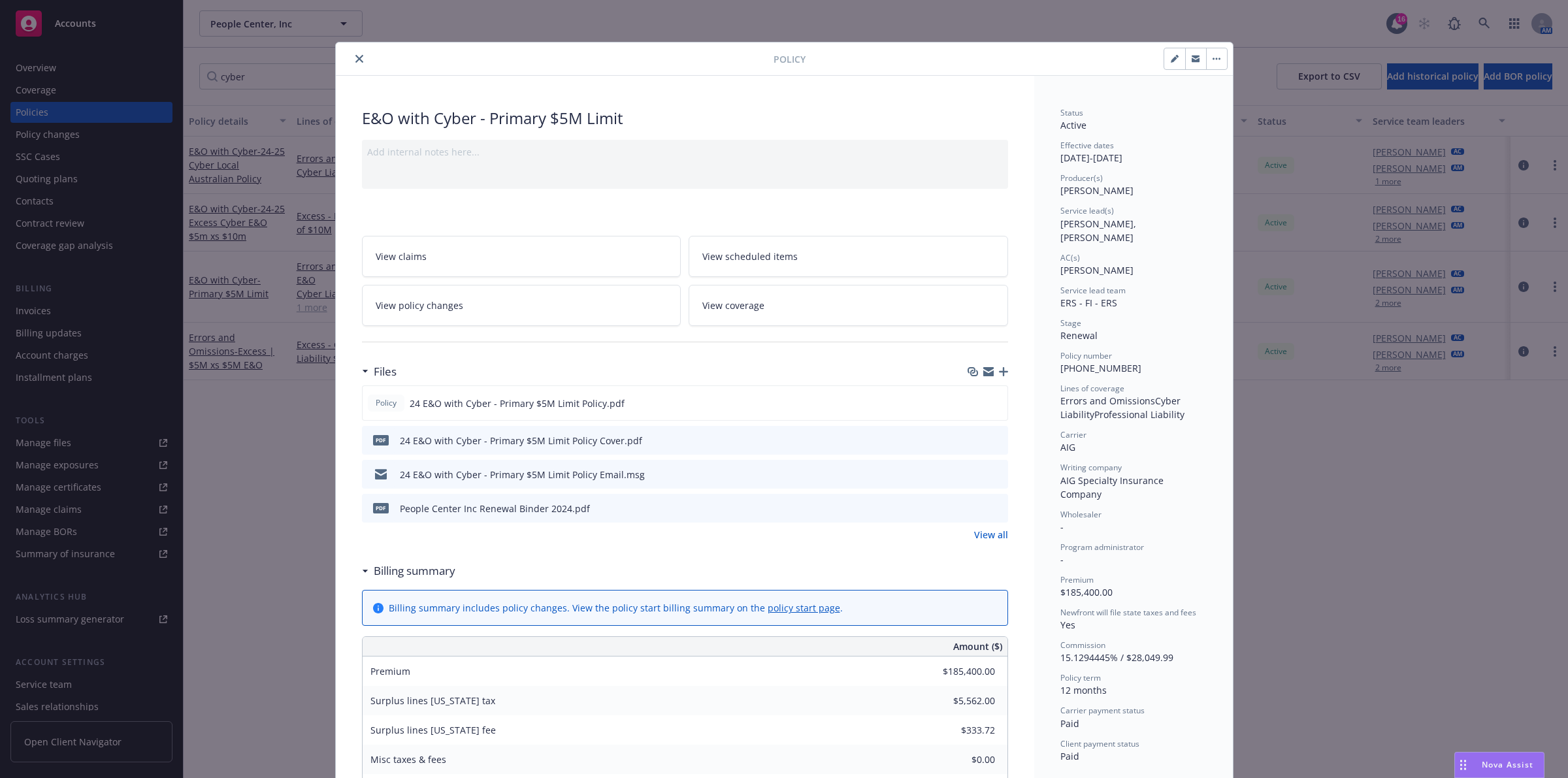
click at [348, 49] on div "Policy" at bounding box center [784, 59] width 897 height 34
click at [352, 60] on button "close" at bounding box center [360, 59] width 16 height 16
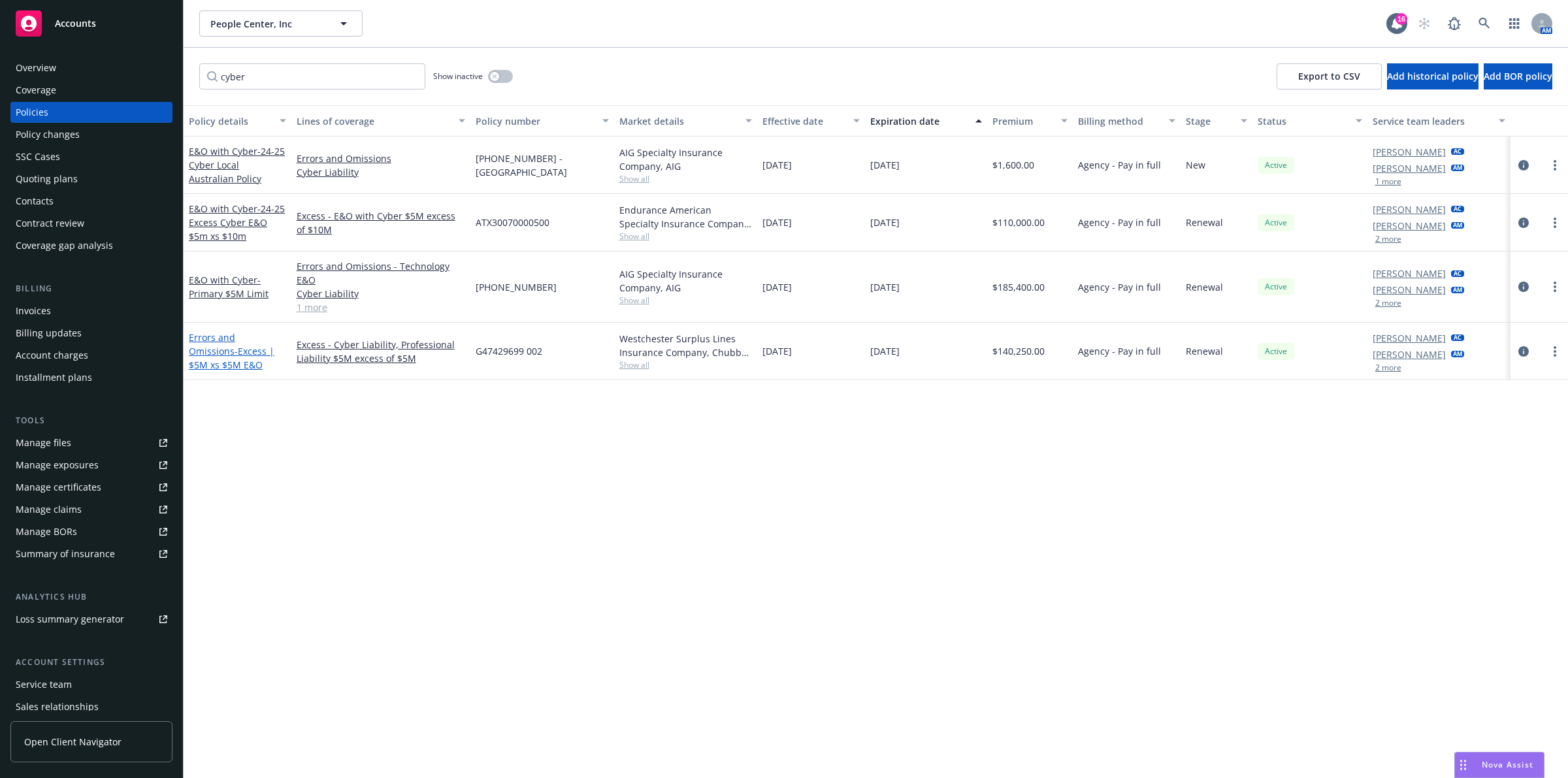
click at [252, 340] on link "Errors and Omissions - Excess | $5M xs $5M E&O" at bounding box center [231, 351] width 85 height 40
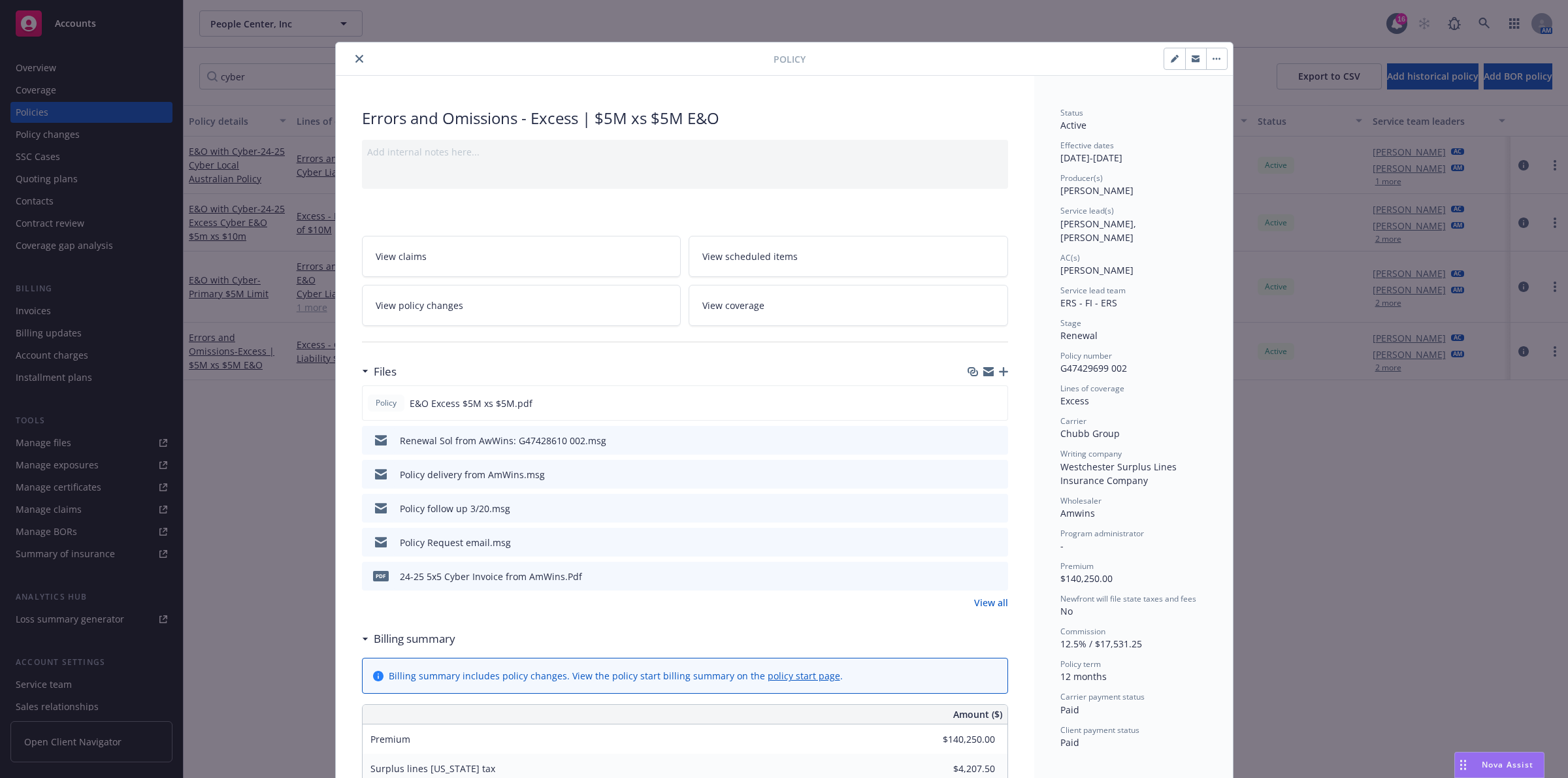
click at [358, 69] on div "Policy" at bounding box center [784, 59] width 897 height 34
click at [346, 53] on div at bounding box center [558, 59] width 433 height 16
click at [360, 68] on div "Policy" at bounding box center [784, 59] width 897 height 34
click at [352, 54] on button "close" at bounding box center [360, 59] width 16 height 16
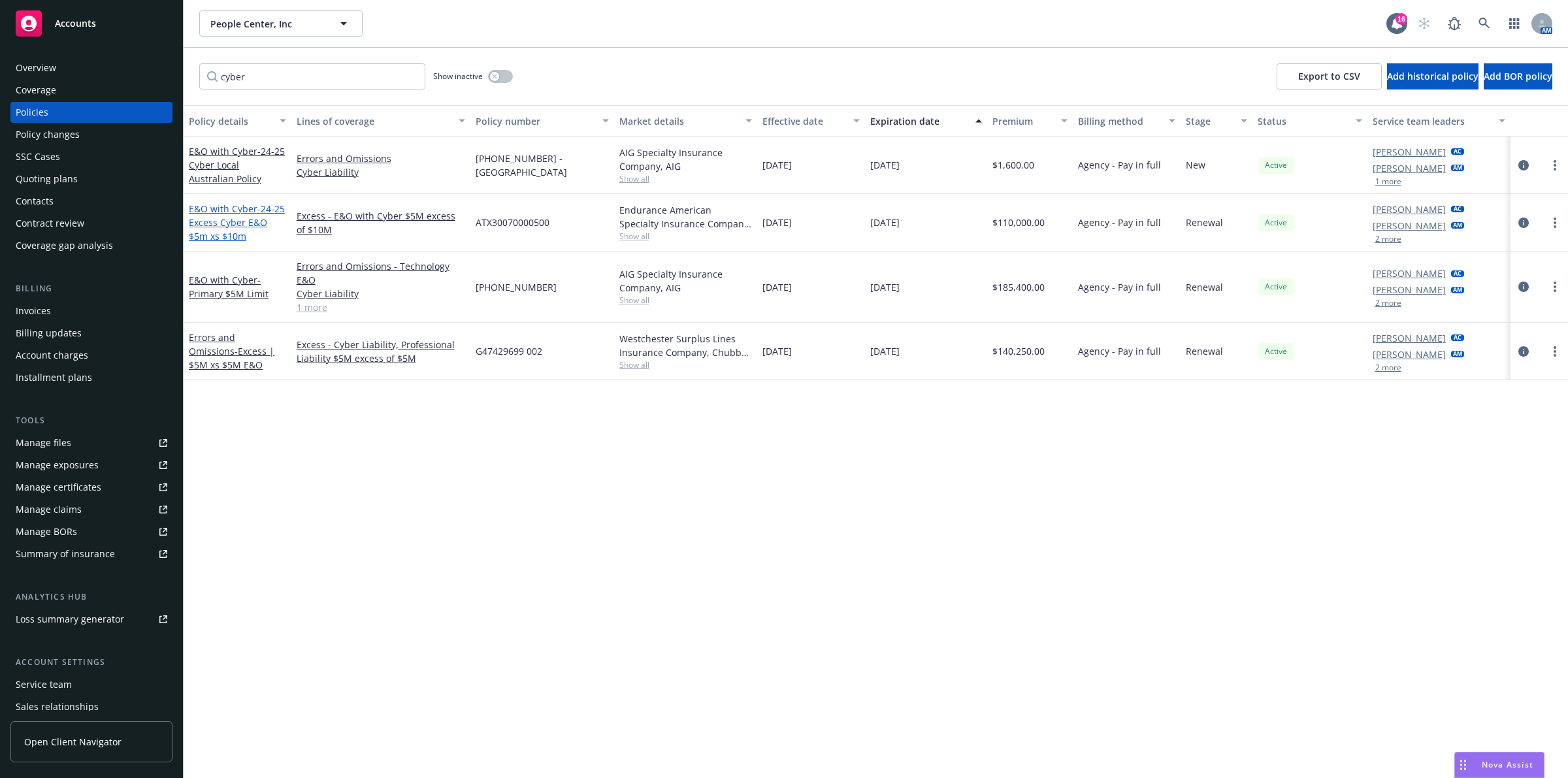
click at [258, 210] on span "- 24-25 Excess Cyber E&O $5m xs $10m" at bounding box center [237, 222] width 96 height 40
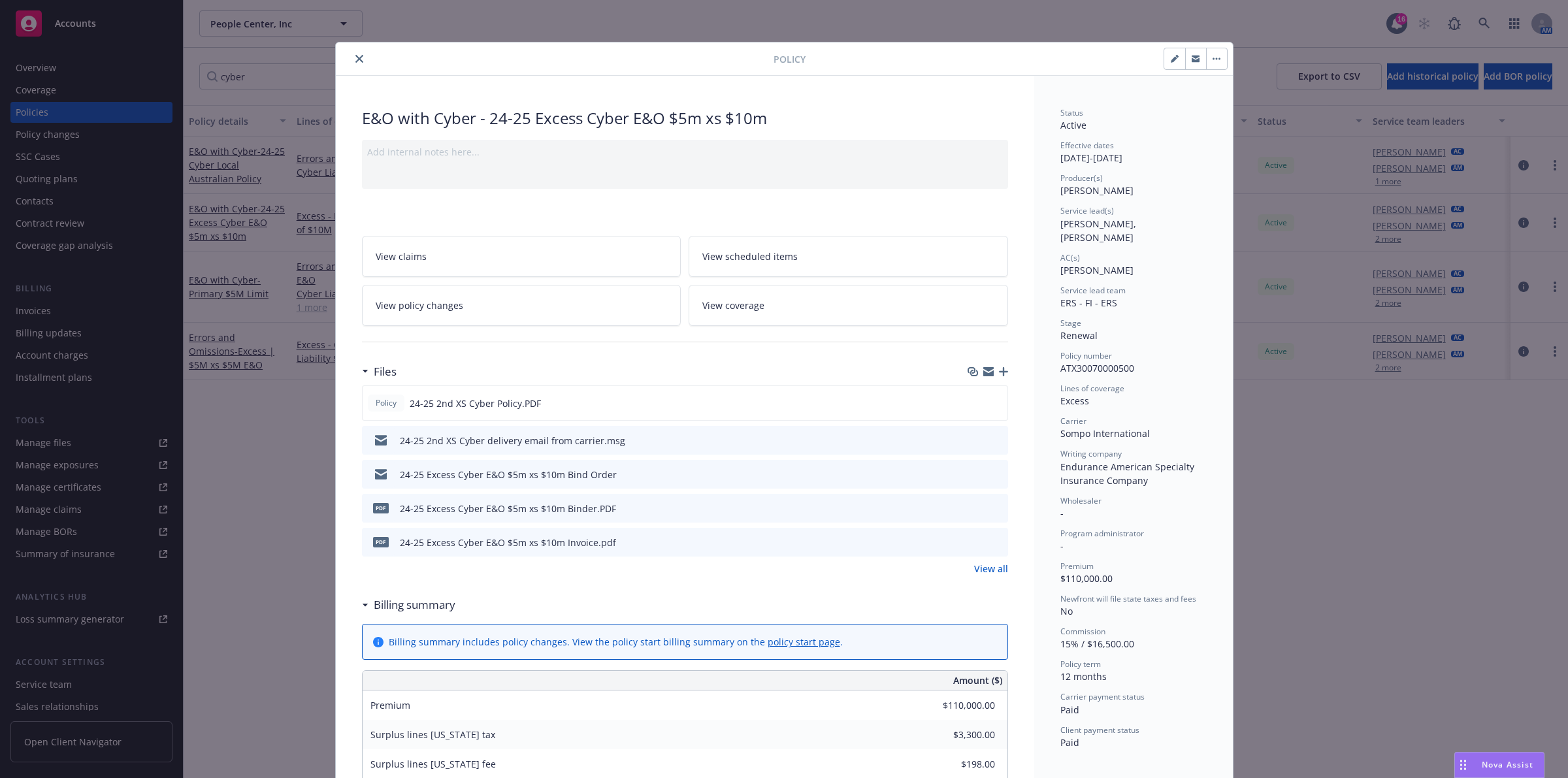
click at [352, 65] on button "close" at bounding box center [360, 59] width 16 height 16
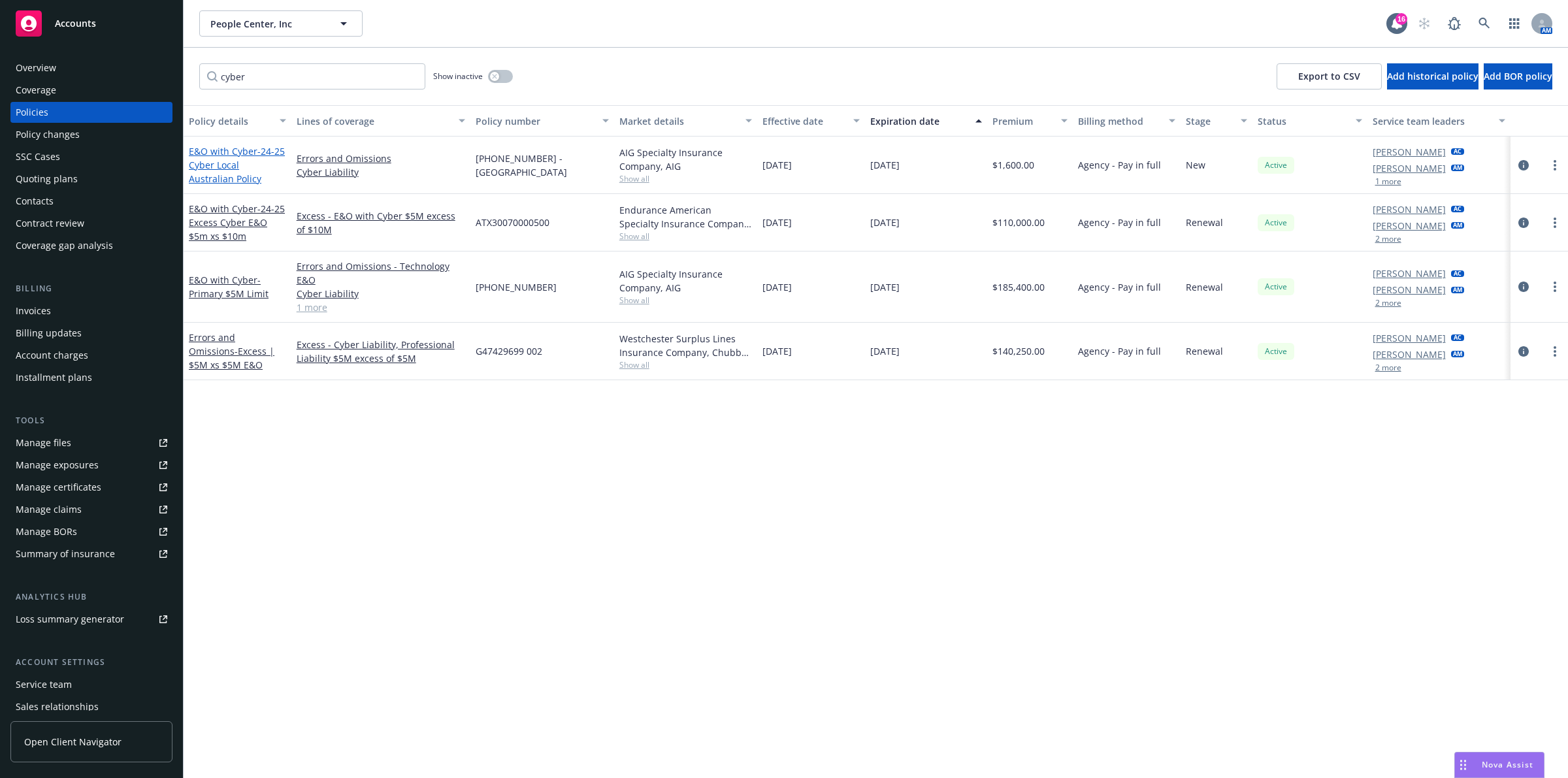
click at [217, 159] on span "- 24-25 Cyber Local Australian Policy" at bounding box center [237, 165] width 96 height 40
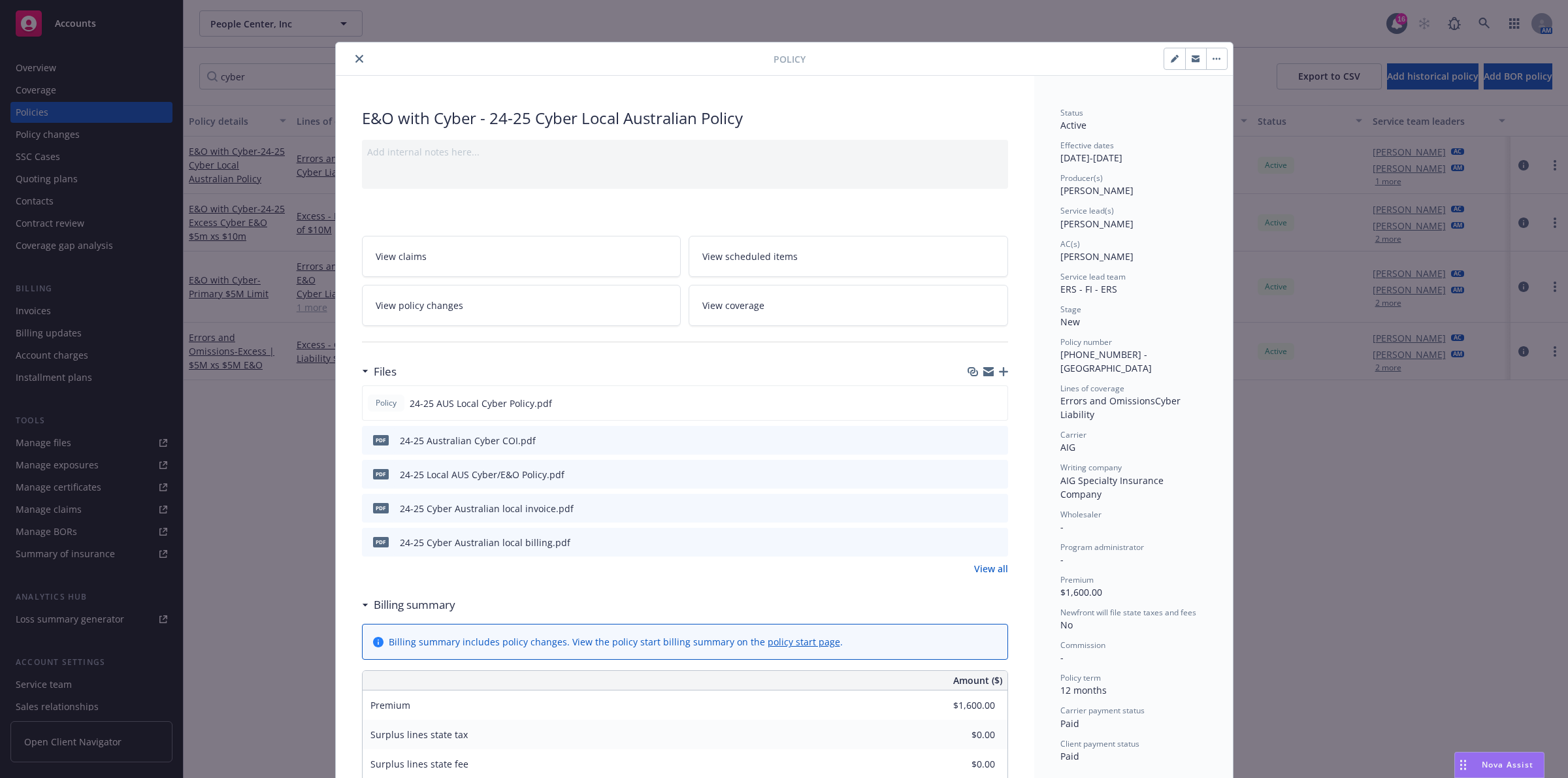
click at [341, 53] on div at bounding box center [558, 59] width 433 height 16
click at [352, 56] on button "close" at bounding box center [360, 59] width 16 height 16
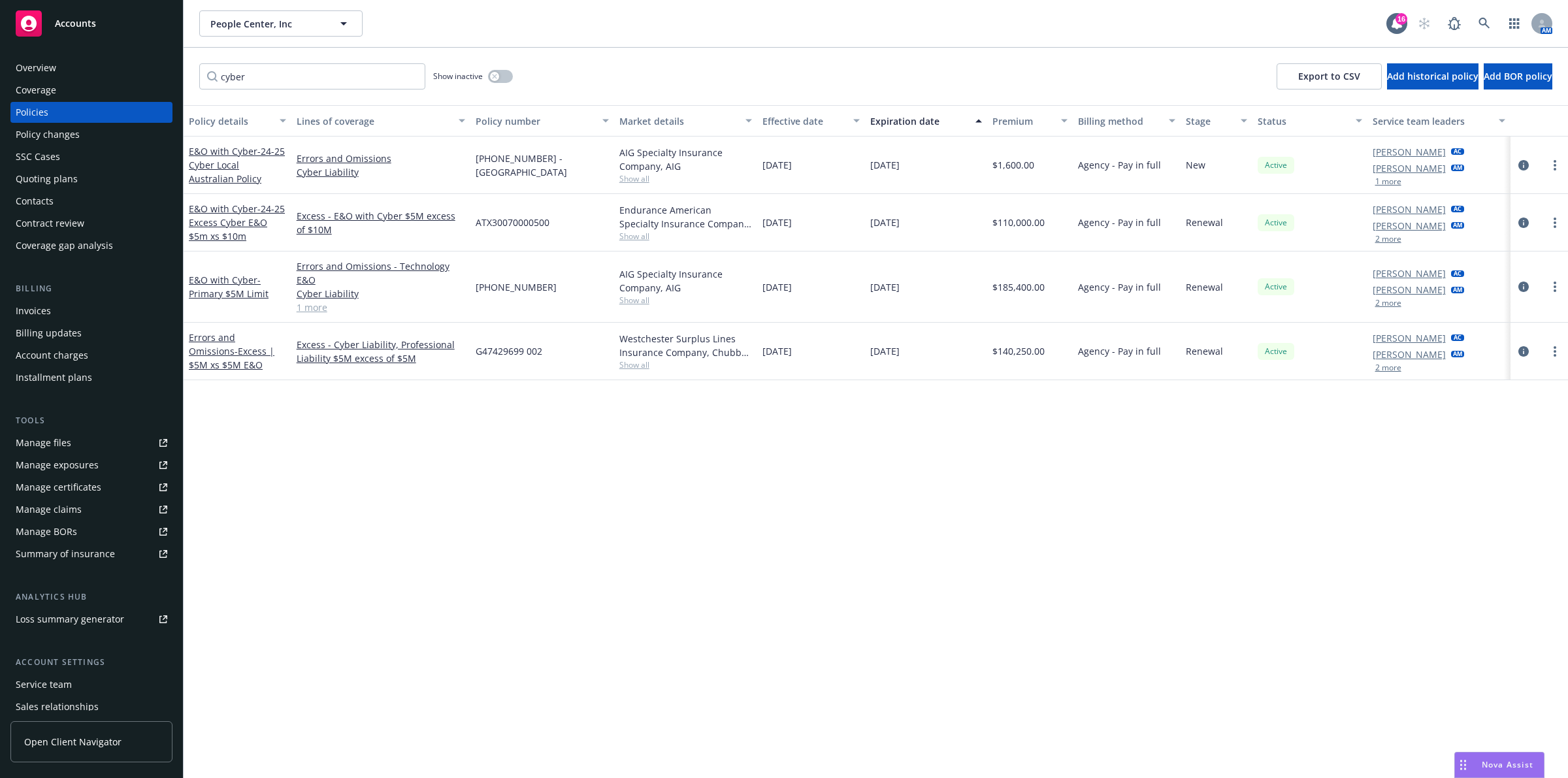
click at [98, 72] on div "Overview" at bounding box center [91, 68] width 152 height 21
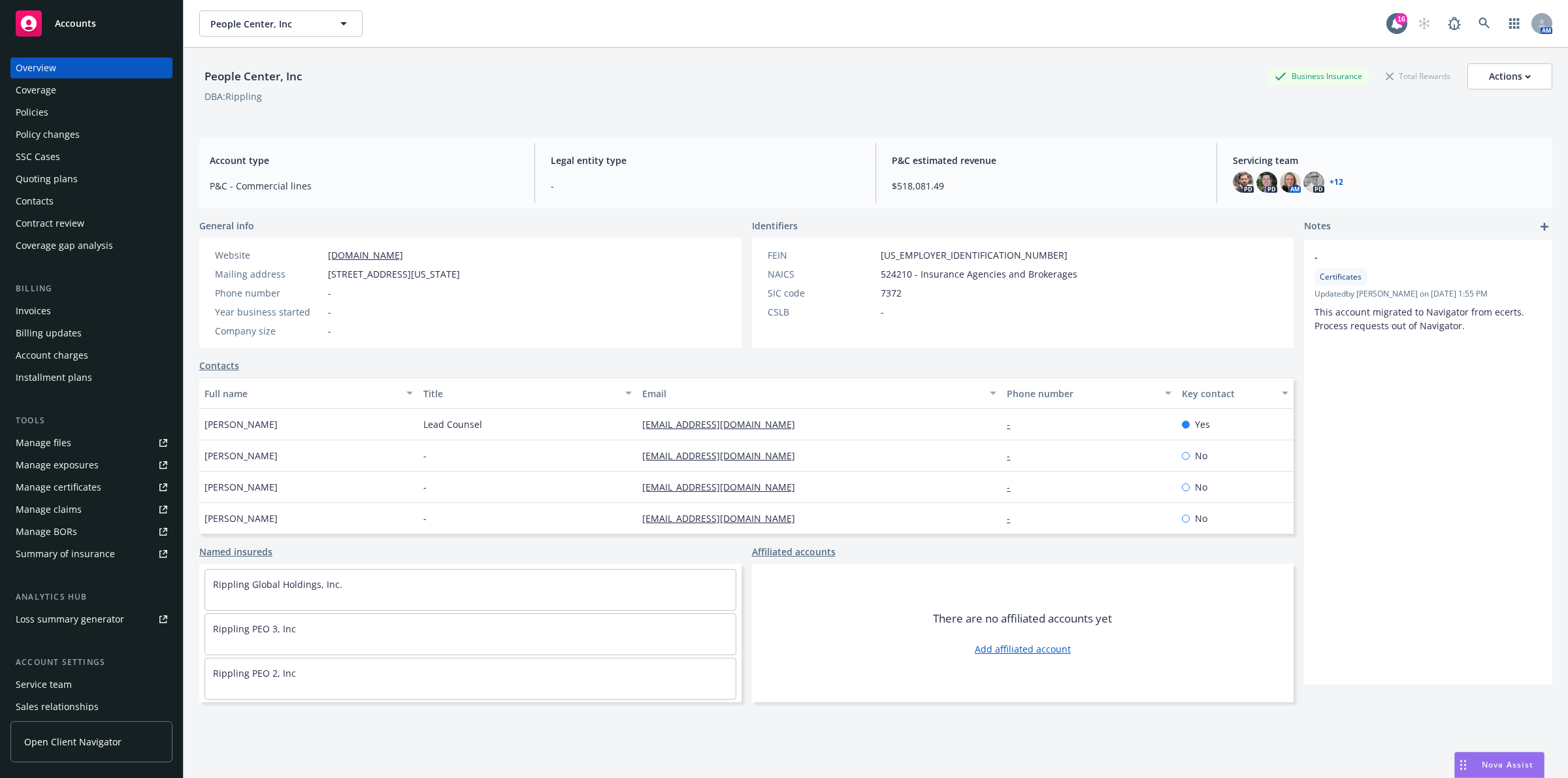
click at [1330, 181] on link "+ 12" at bounding box center [1337, 182] width 14 height 8
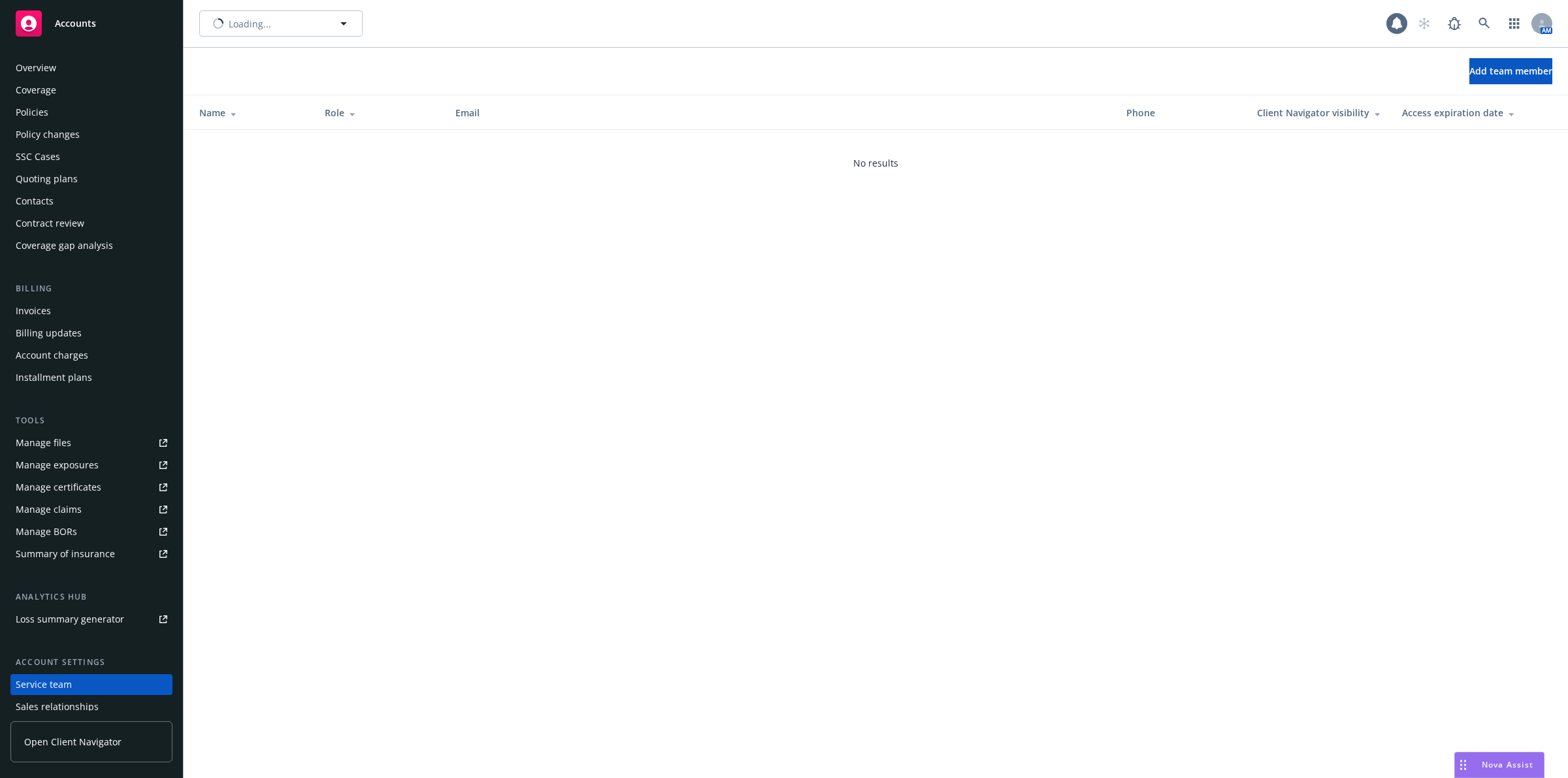
scroll to position [72, 0]
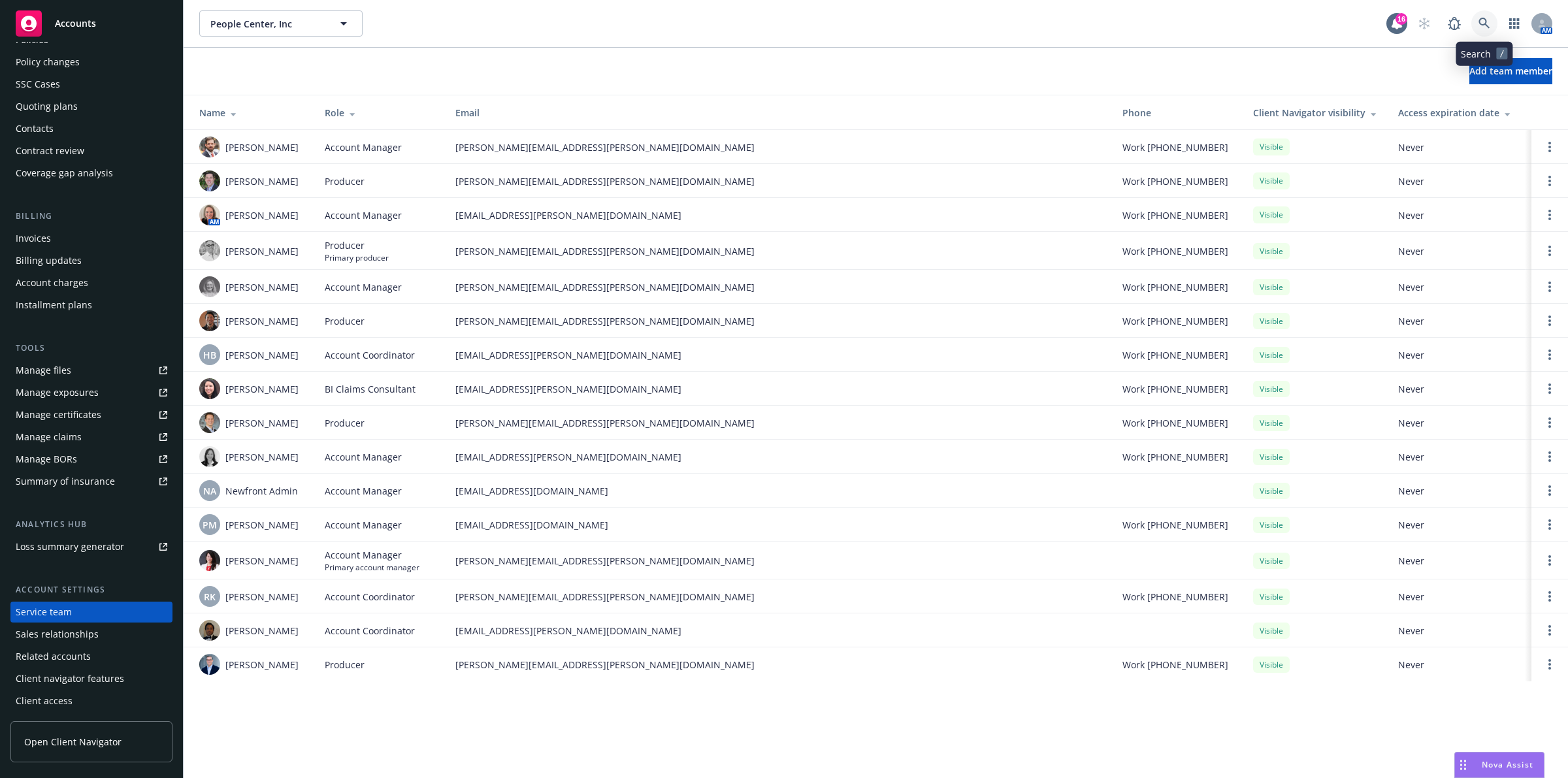
click at [1479, 20] on icon at bounding box center [1485, 24] width 12 height 12
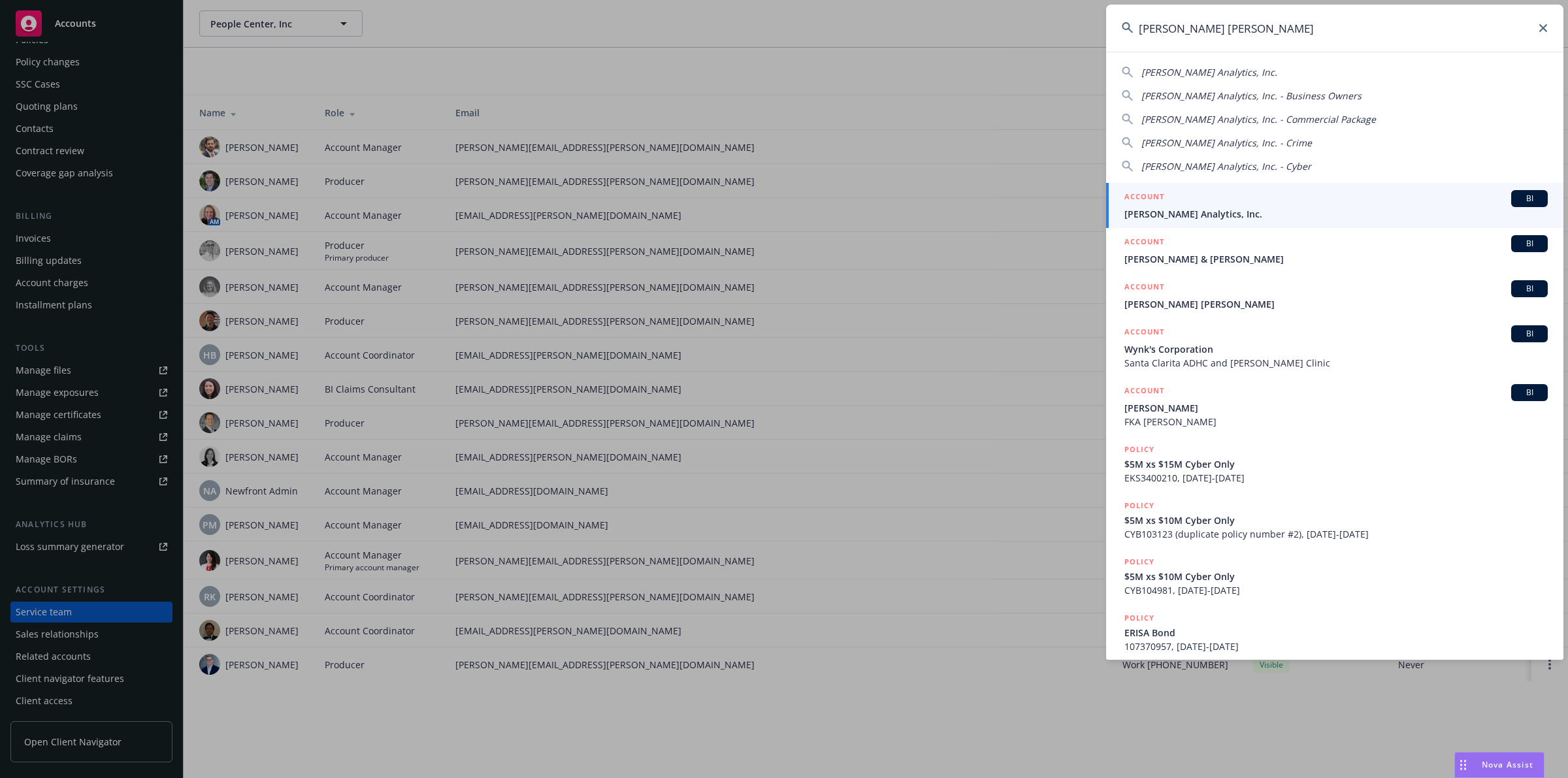
type input "clara ana"
click at [1295, 200] on div "ACCOUNT BI" at bounding box center [1337, 198] width 423 height 17
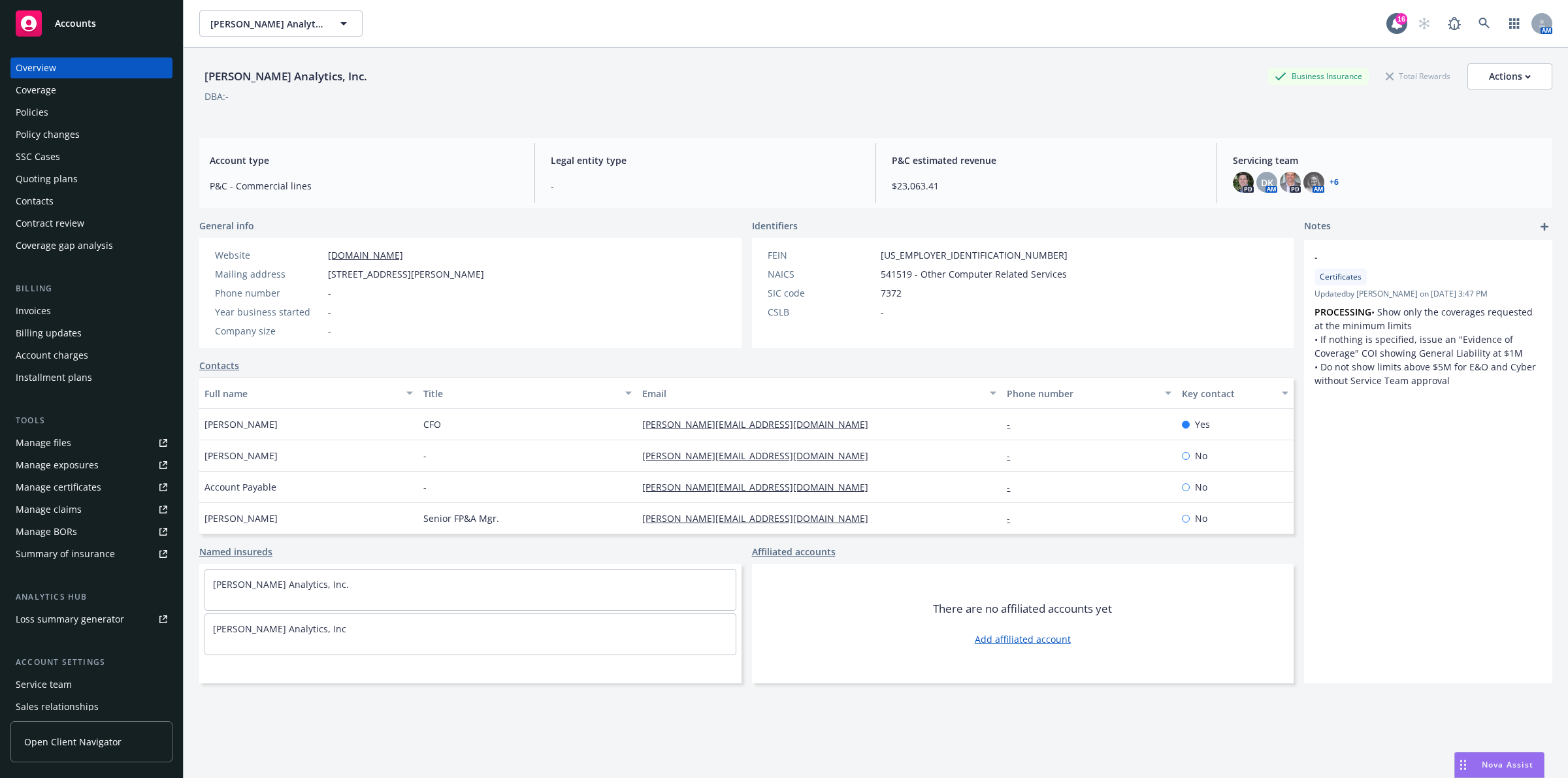
click at [1330, 181] on link "+ 6" at bounding box center [1335, 182] width 9 height 8
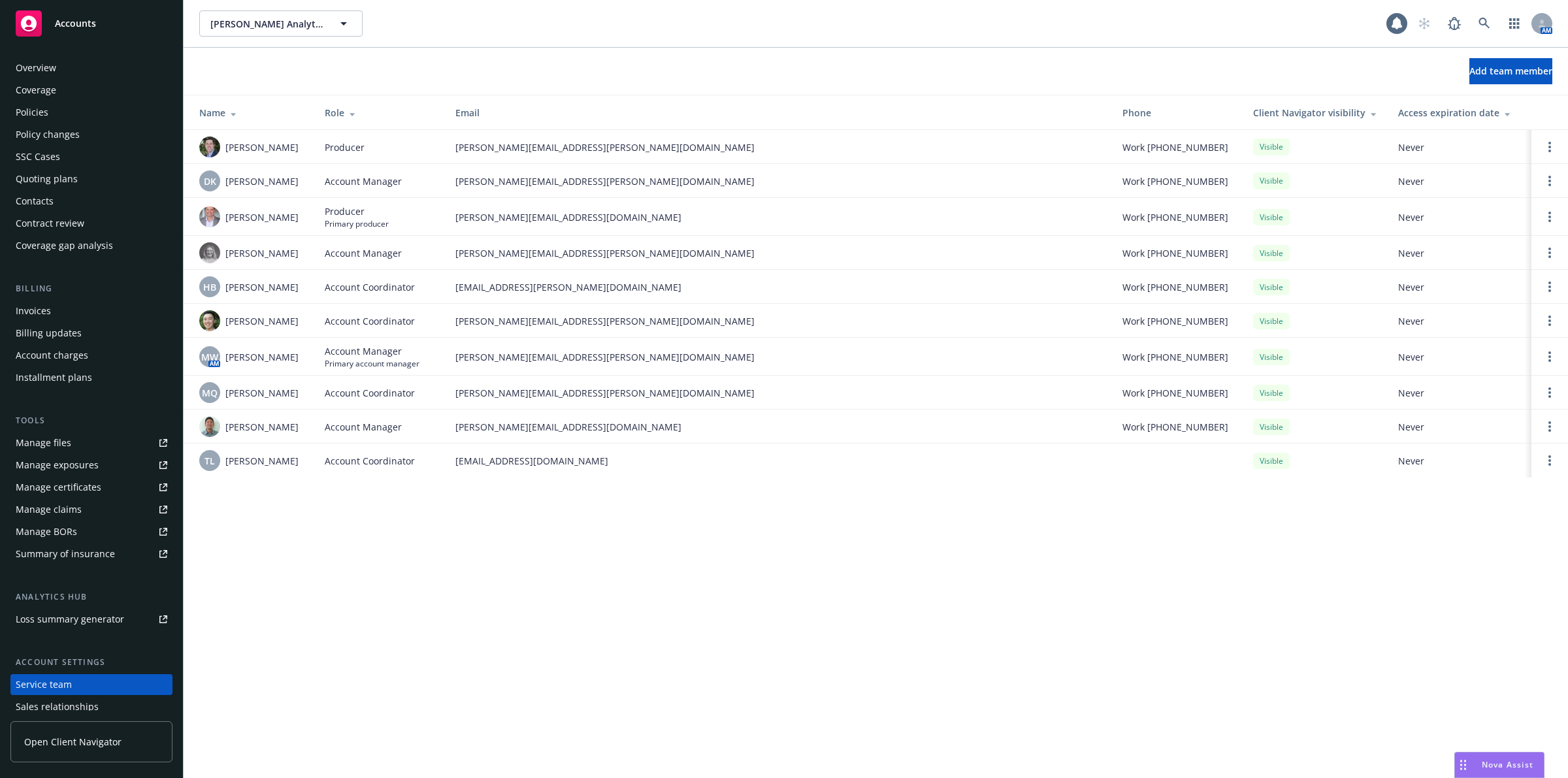
scroll to position [72, 0]
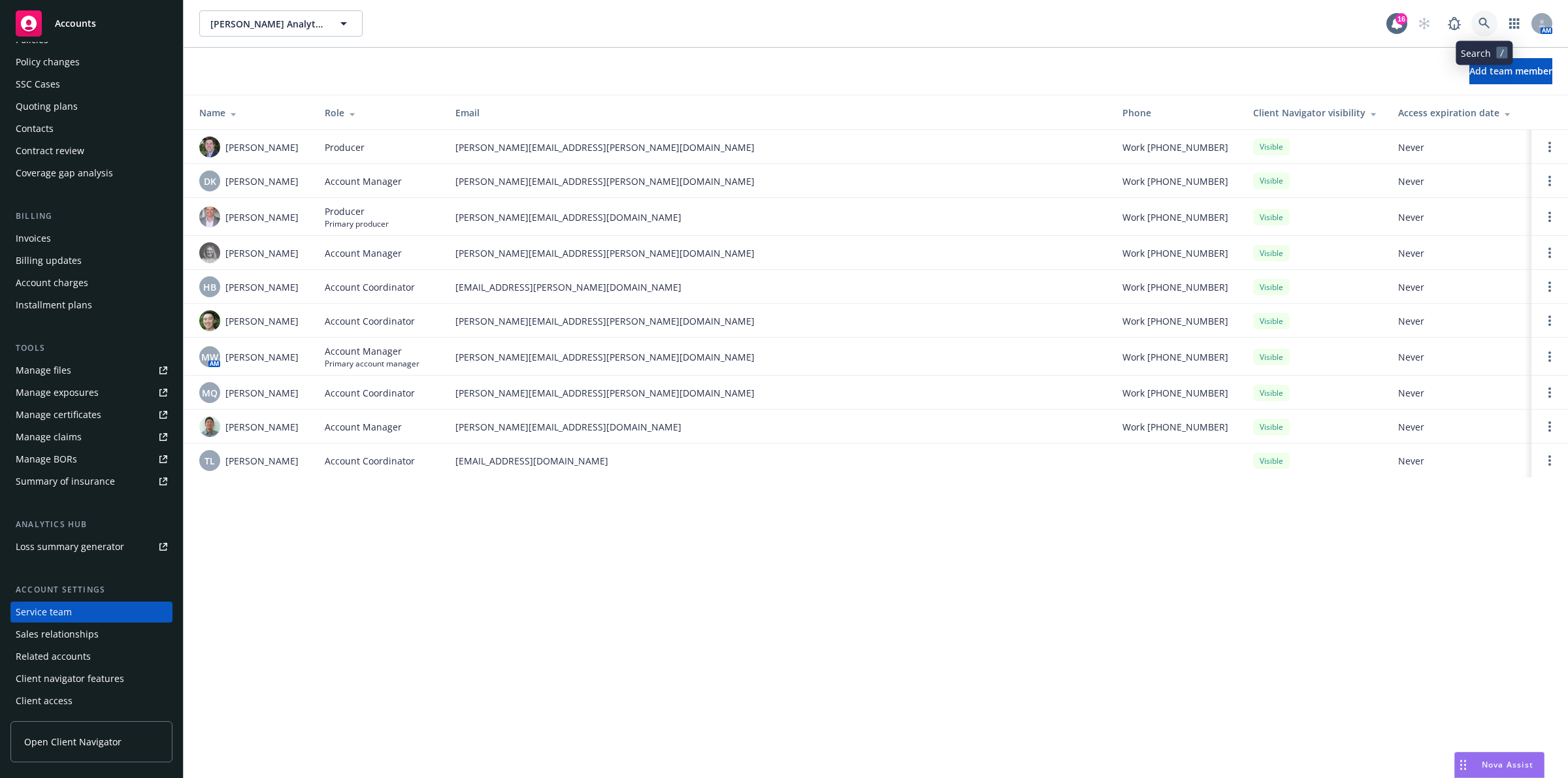
click at [1485, 30] on link at bounding box center [1485, 24] width 26 height 26
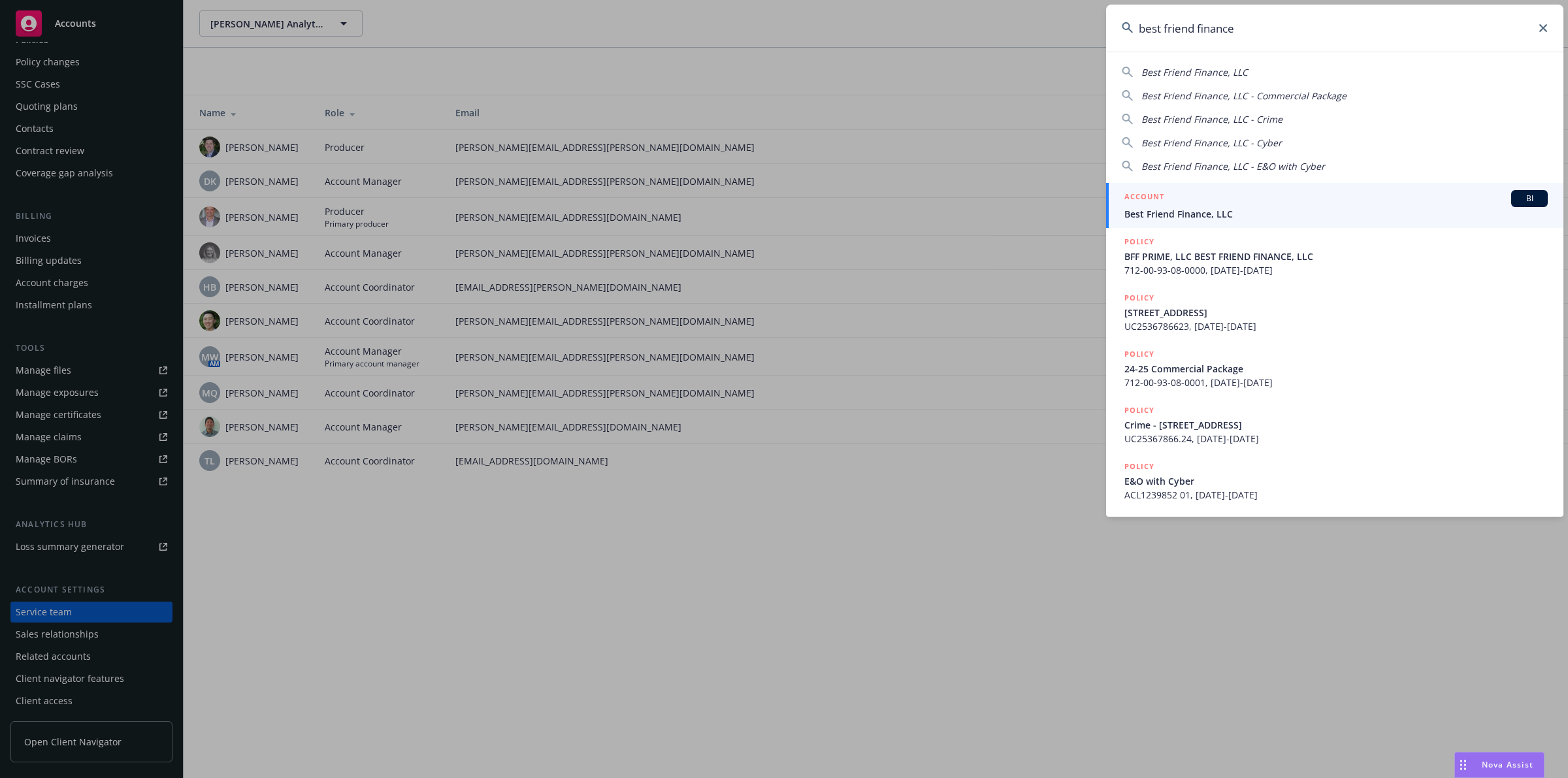
type input "best friend finance"
click at [1262, 200] on div "ACCOUNT BI" at bounding box center [1337, 198] width 423 height 17
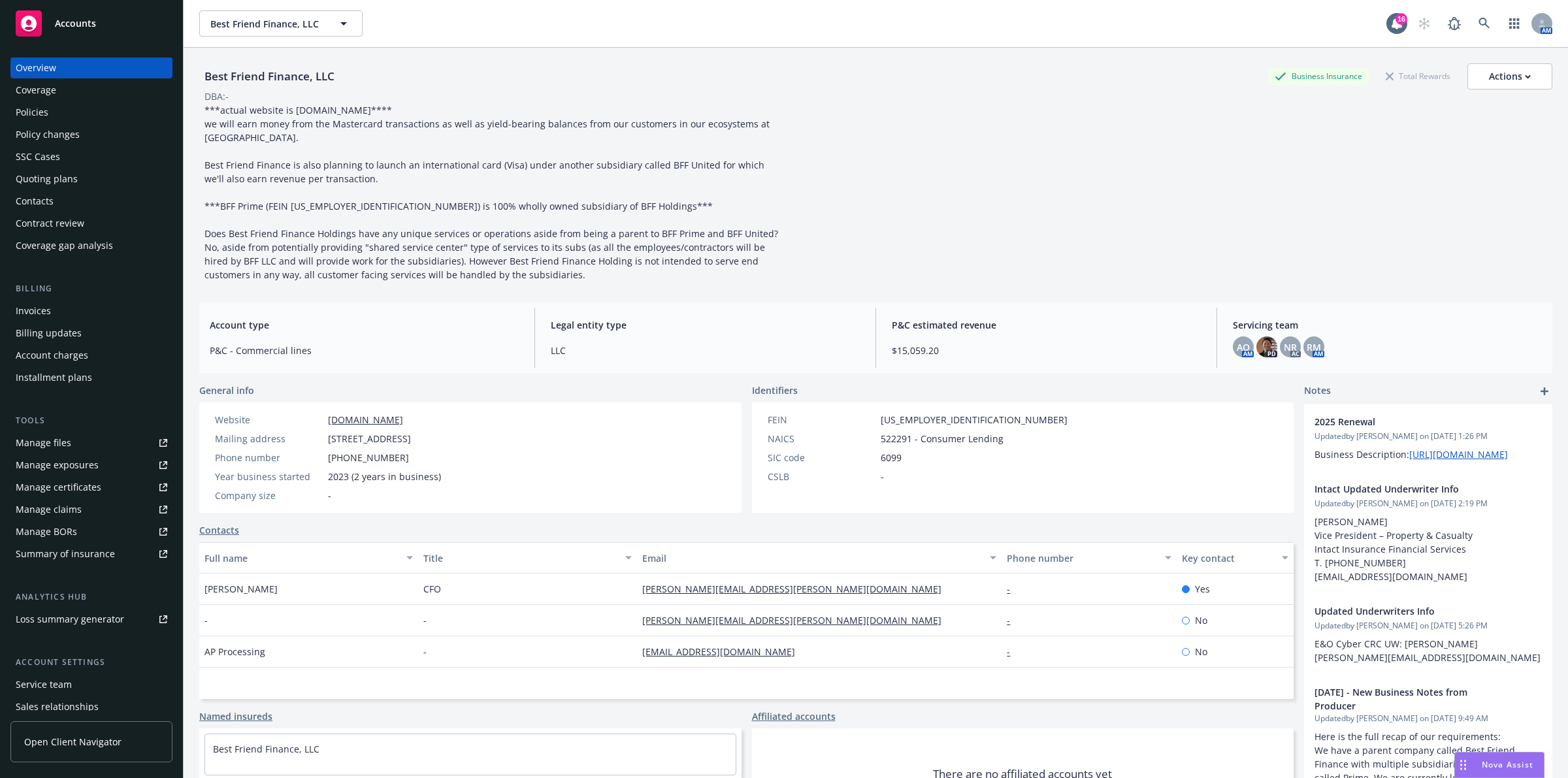
click at [100, 110] on div "Policies" at bounding box center [91, 112] width 152 height 21
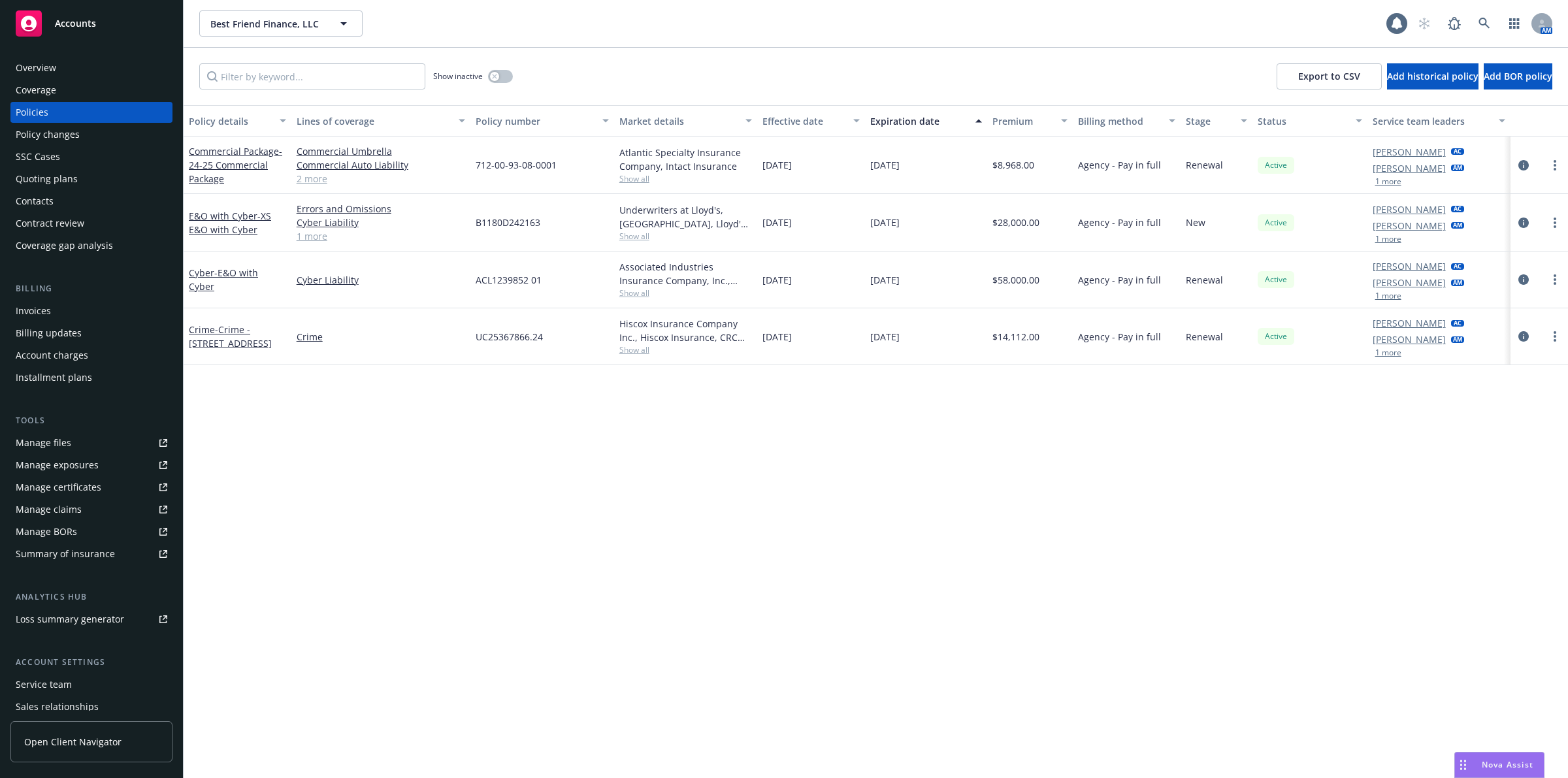
click at [95, 60] on div "Overview" at bounding box center [91, 68] width 152 height 21
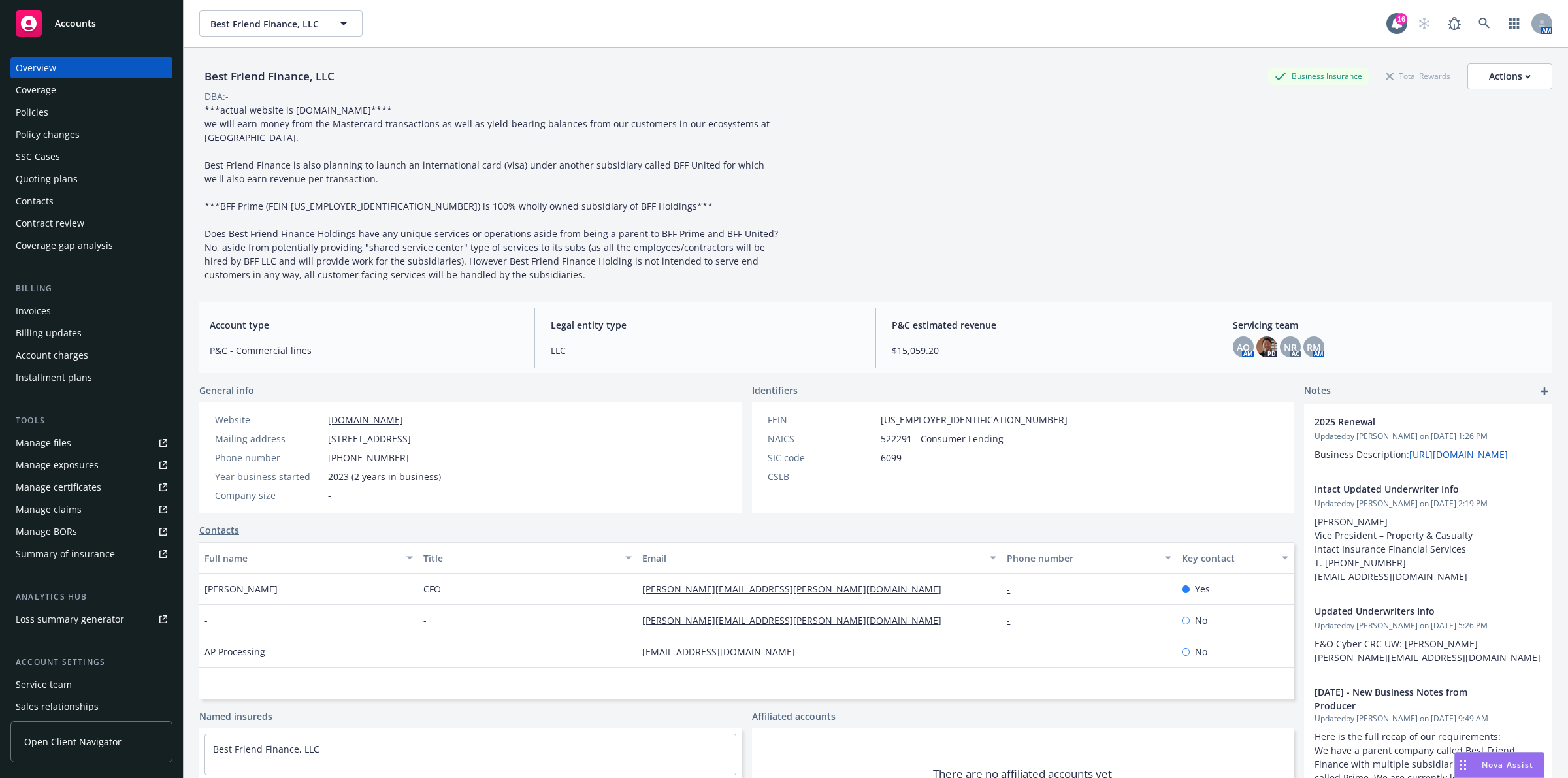
click at [89, 118] on div "Policies" at bounding box center [91, 112] width 152 height 21
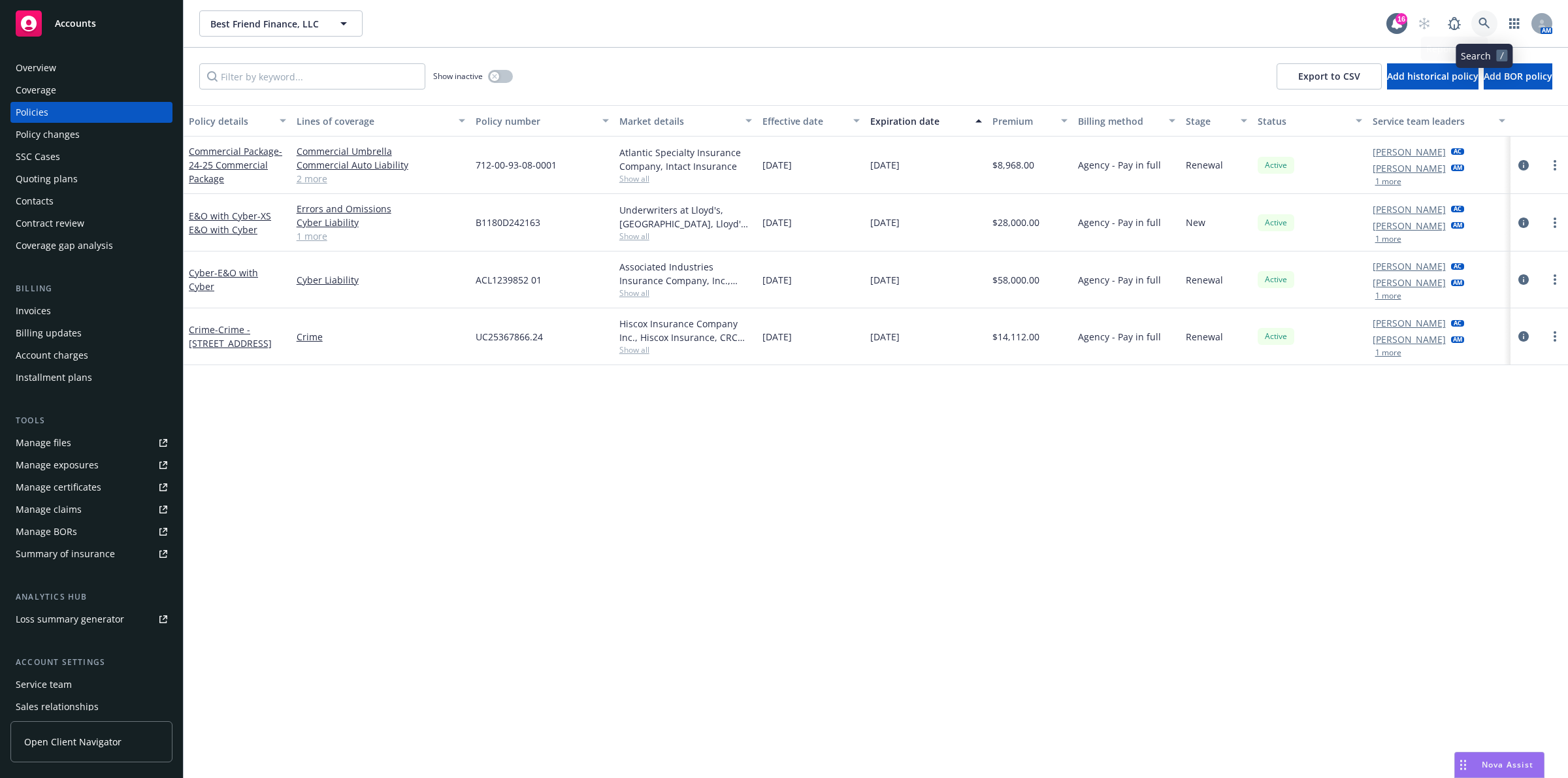
click at [1480, 13] on link at bounding box center [1485, 24] width 26 height 26
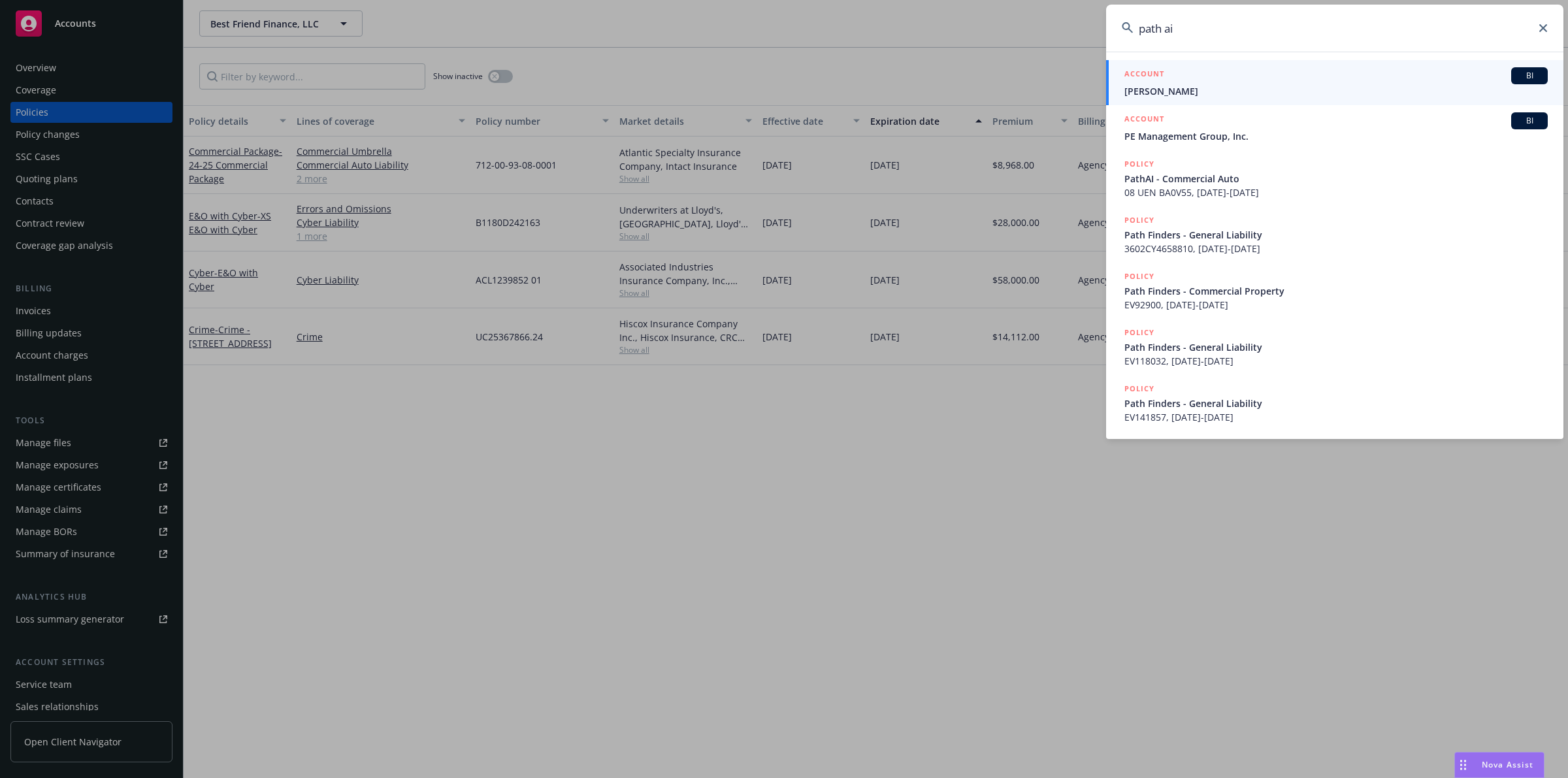
click at [1168, 33] on input "path ai" at bounding box center [1335, 28] width 458 height 47
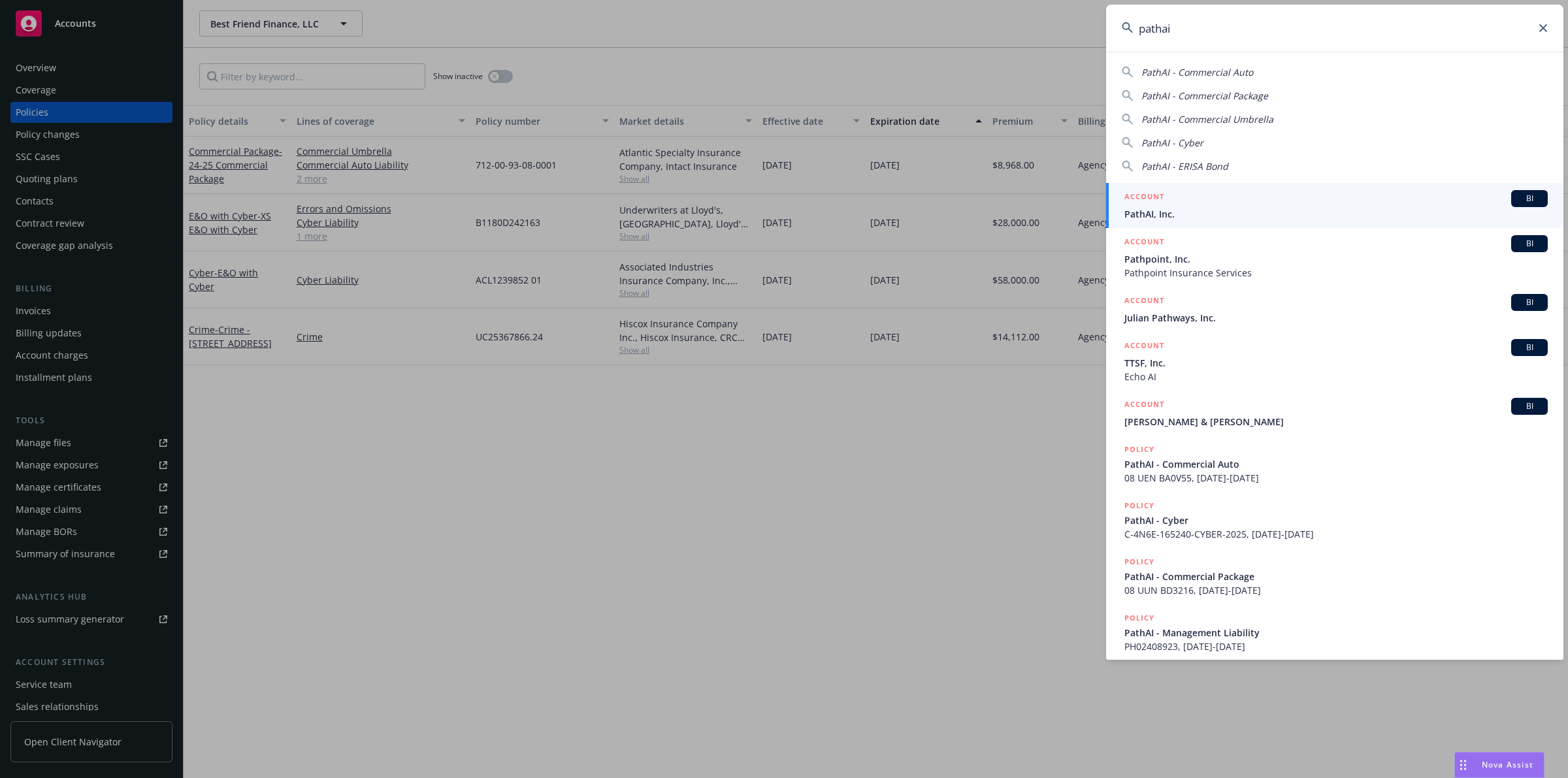
type input "pathai"
click at [1235, 204] on div "ACCOUNT BI" at bounding box center [1337, 198] width 423 height 17
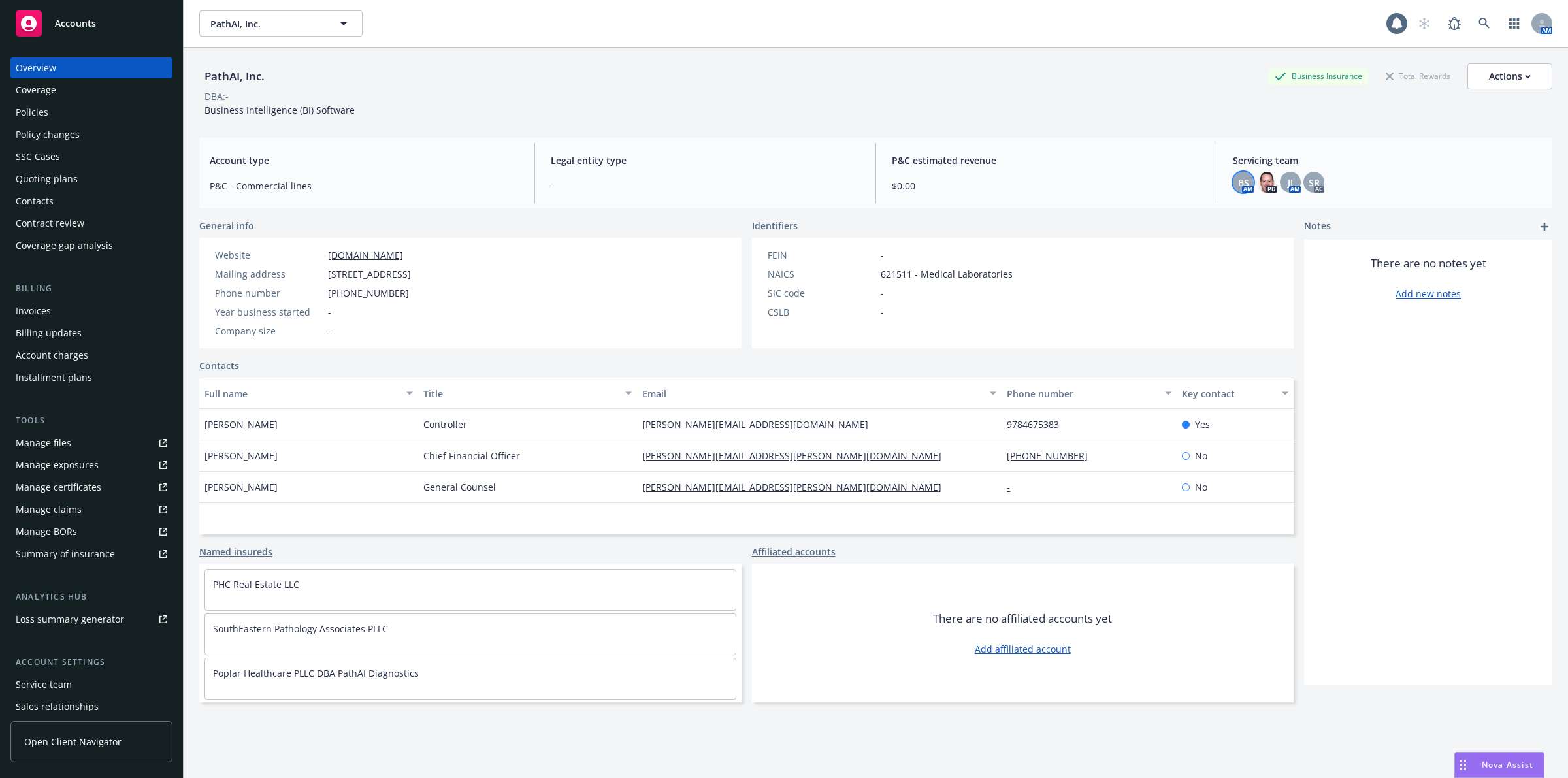
click at [1241, 187] on div "BS" at bounding box center [1243, 182] width 21 height 21
click at [1240, 187] on div "BS" at bounding box center [1243, 182] width 21 height 21
click at [1280, 178] on div "JJ" at bounding box center [1291, 182] width 21 height 21
click at [1312, 178] on div "SR" at bounding box center [1314, 182] width 21 height 21
click at [1235, 189] on div "BS" at bounding box center [1243, 182] width 21 height 21
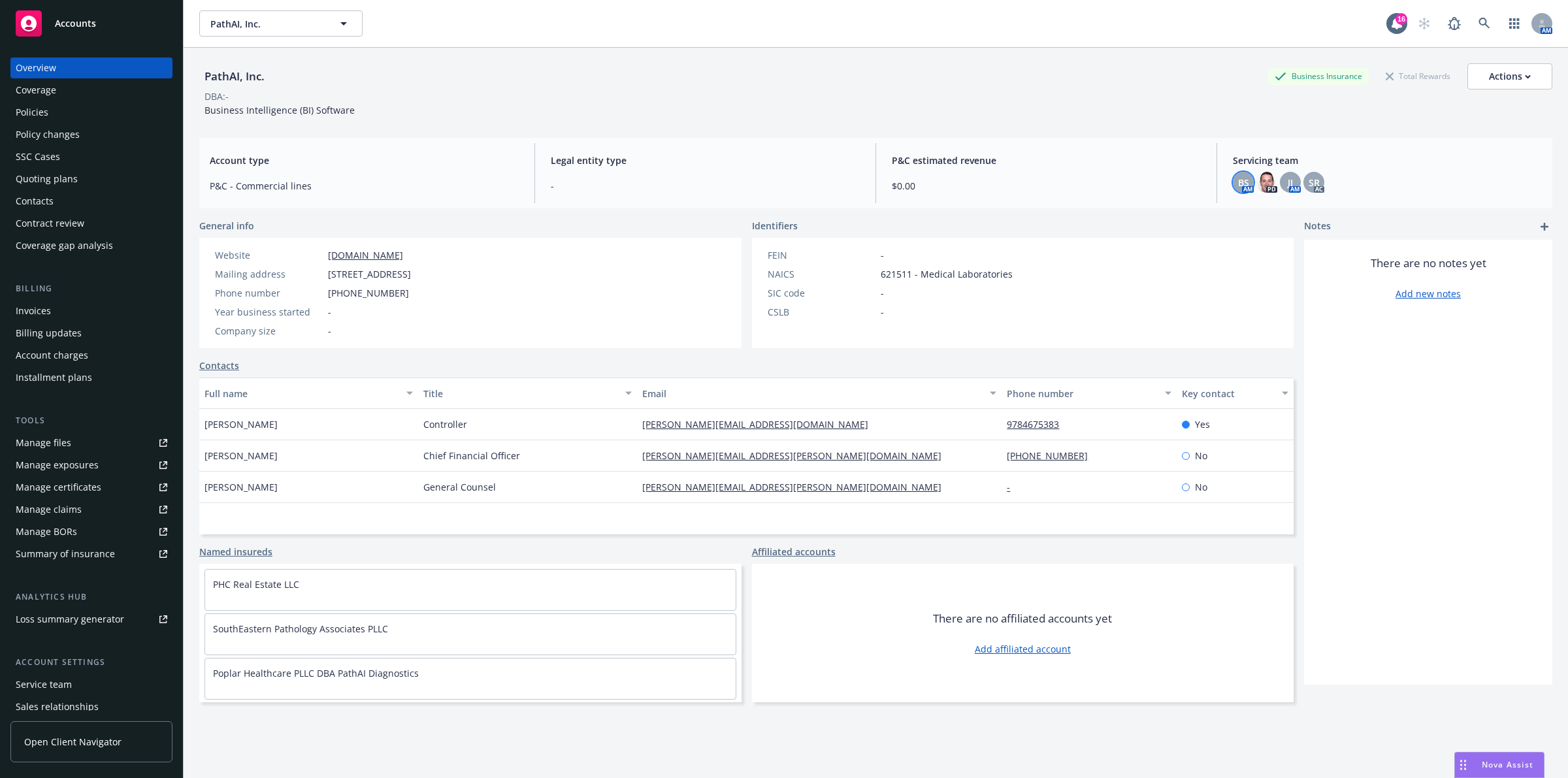
click at [118, 109] on div "Policies" at bounding box center [91, 112] width 152 height 21
